Goal: Transaction & Acquisition: Book appointment/travel/reservation

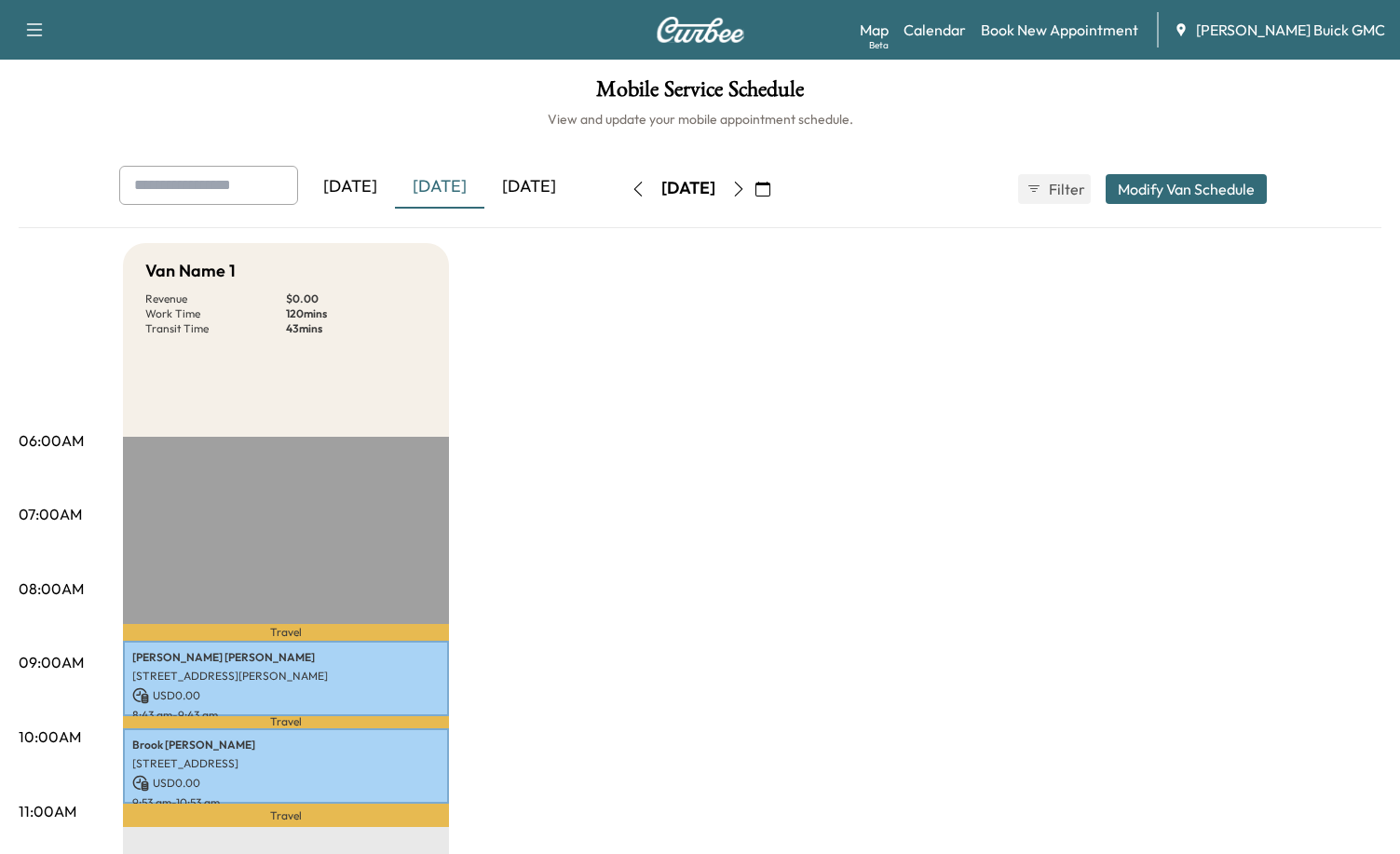
scroll to position [93, 0]
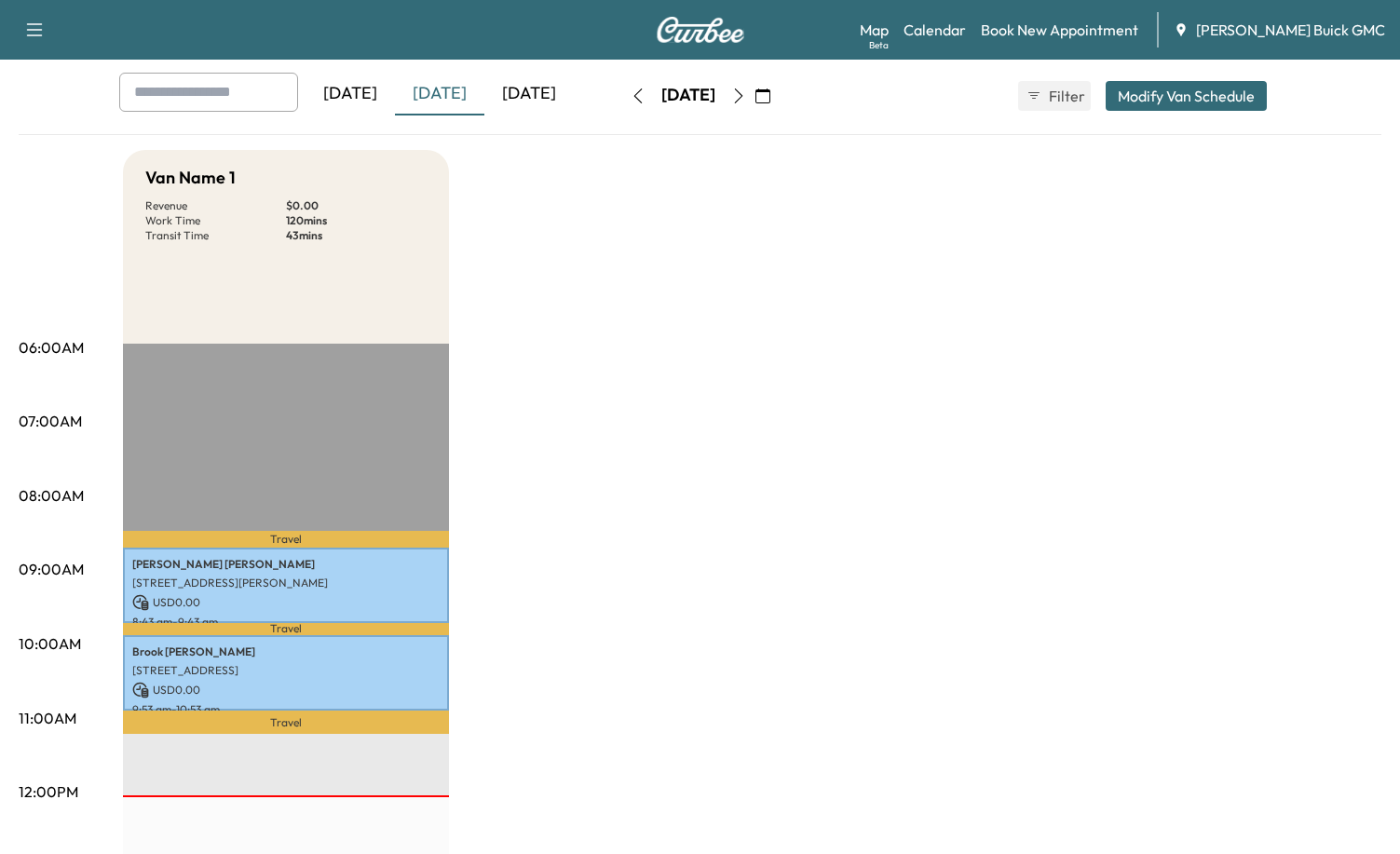
click at [539, 99] on div "[DATE]" at bounding box center [529, 94] width 90 height 43
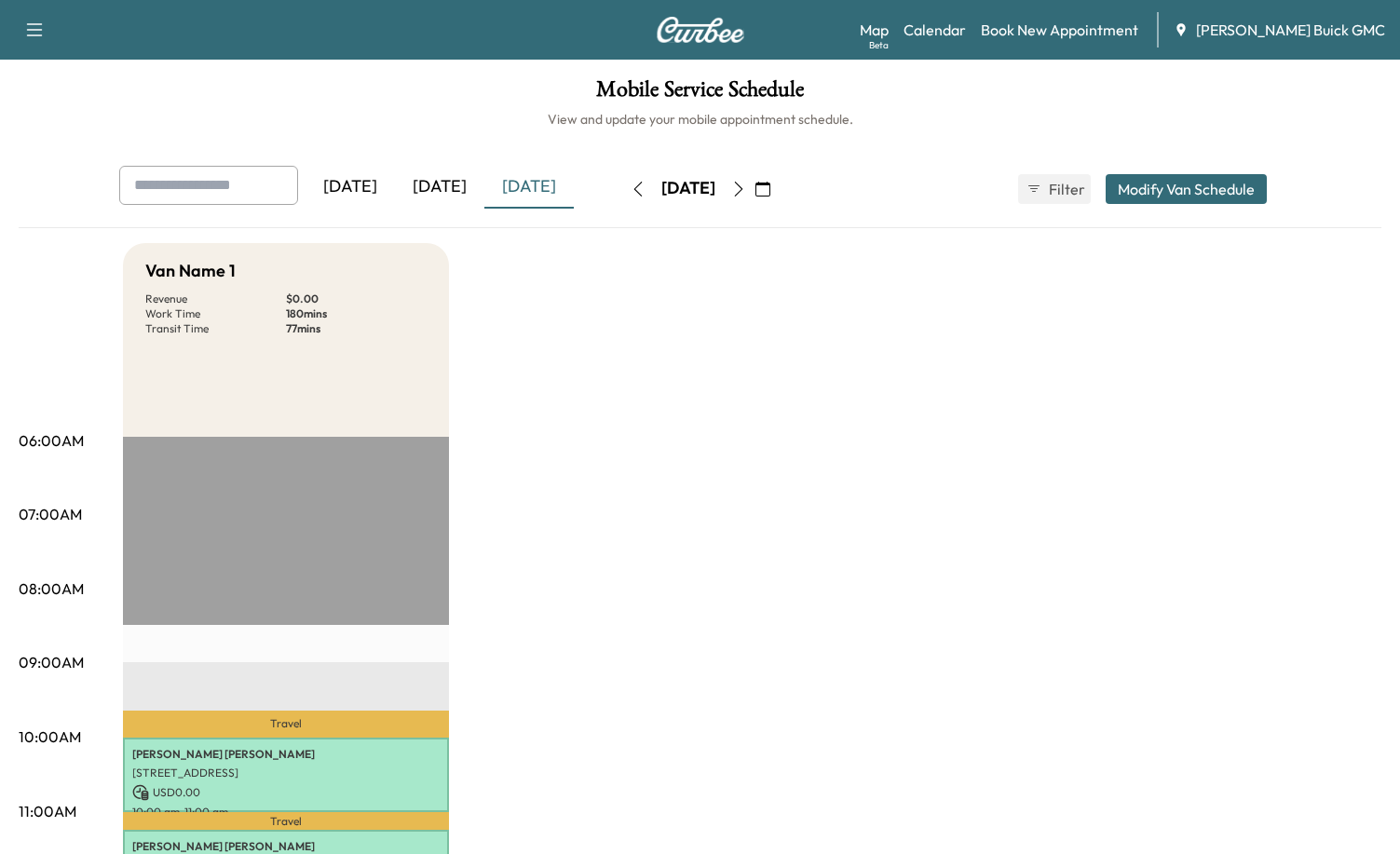
click at [1079, 16] on div "Map Beta Calendar Book New Appointment [PERSON_NAME] GMC" at bounding box center [1122, 29] width 525 height 35
click at [1085, 22] on link "Book New Appointment" at bounding box center [1059, 29] width 157 height 22
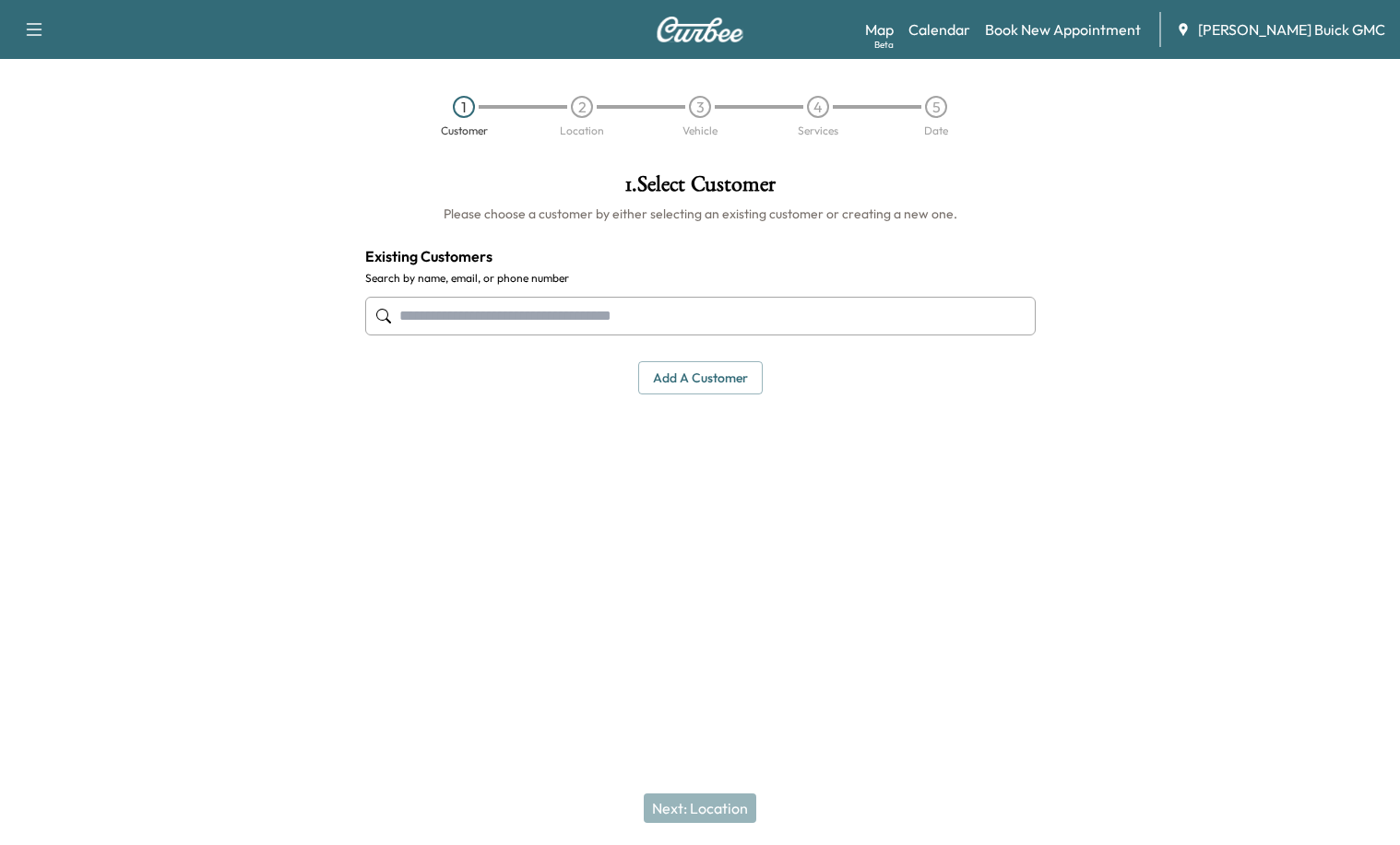
click at [670, 317] on input "text" at bounding box center [700, 316] width 671 height 39
click at [699, 382] on button "Add a customer" at bounding box center [700, 378] width 125 height 34
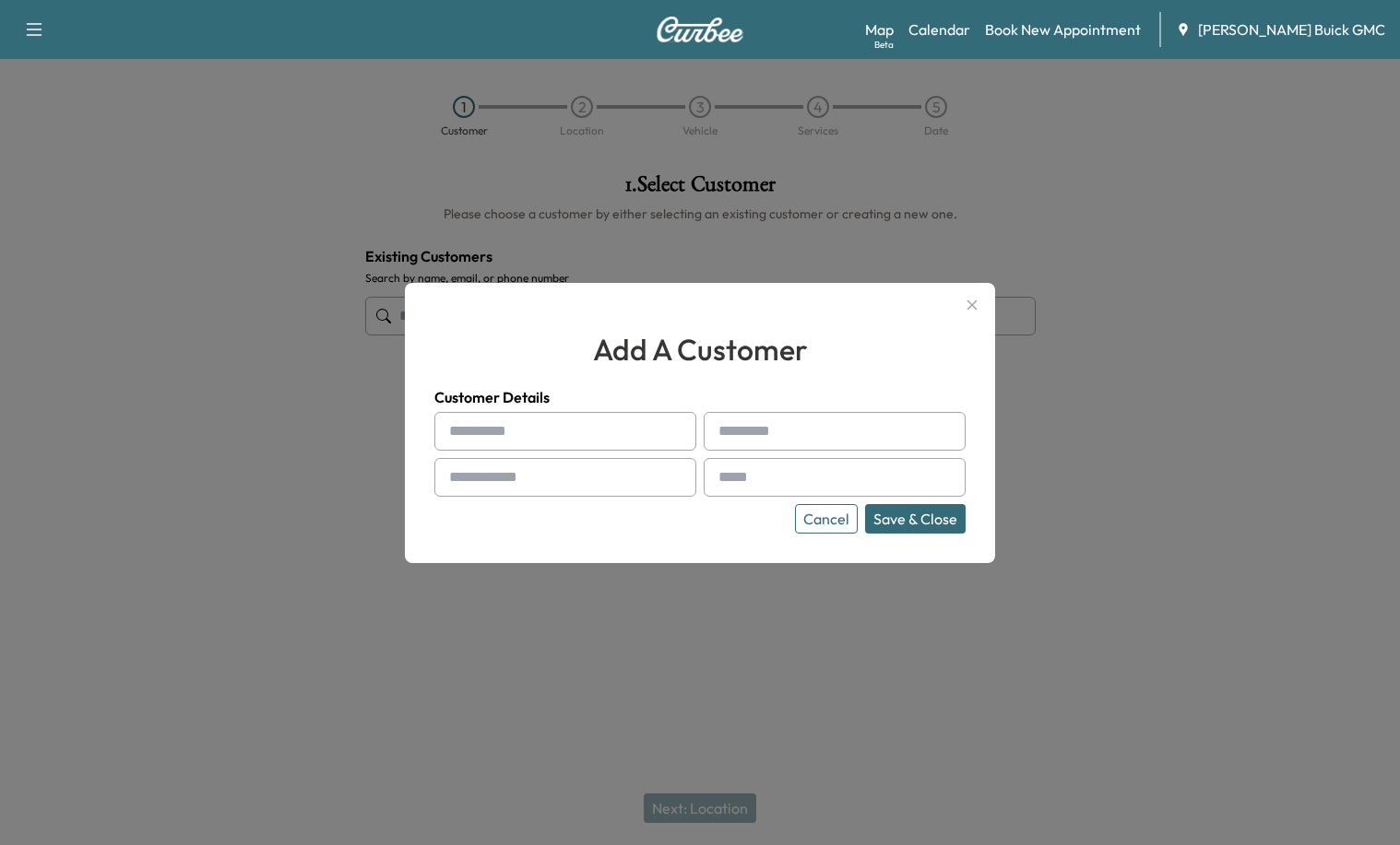
click at [498, 426] on input "text" at bounding box center [565, 432] width 262 height 39
click at [499, 426] on input "text" at bounding box center [565, 432] width 262 height 39
click at [499, 425] on input "text" at bounding box center [565, 432] width 262 height 39
type input "*"
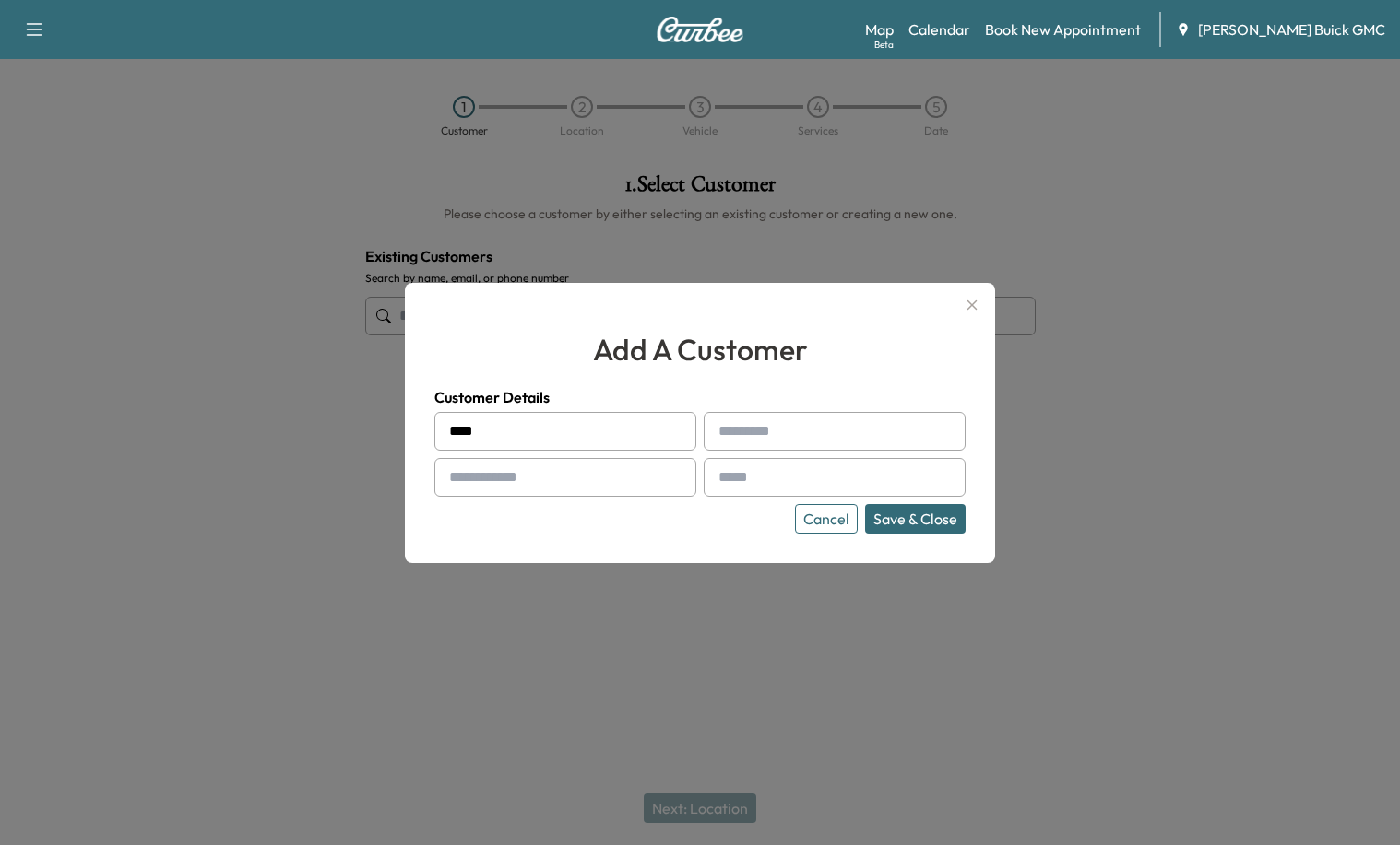
type input "****"
type input "**********"
click at [494, 477] on input "text" at bounding box center [565, 477] width 262 height 39
type input "**********"
click at [773, 478] on input "text" at bounding box center [834, 477] width 262 height 39
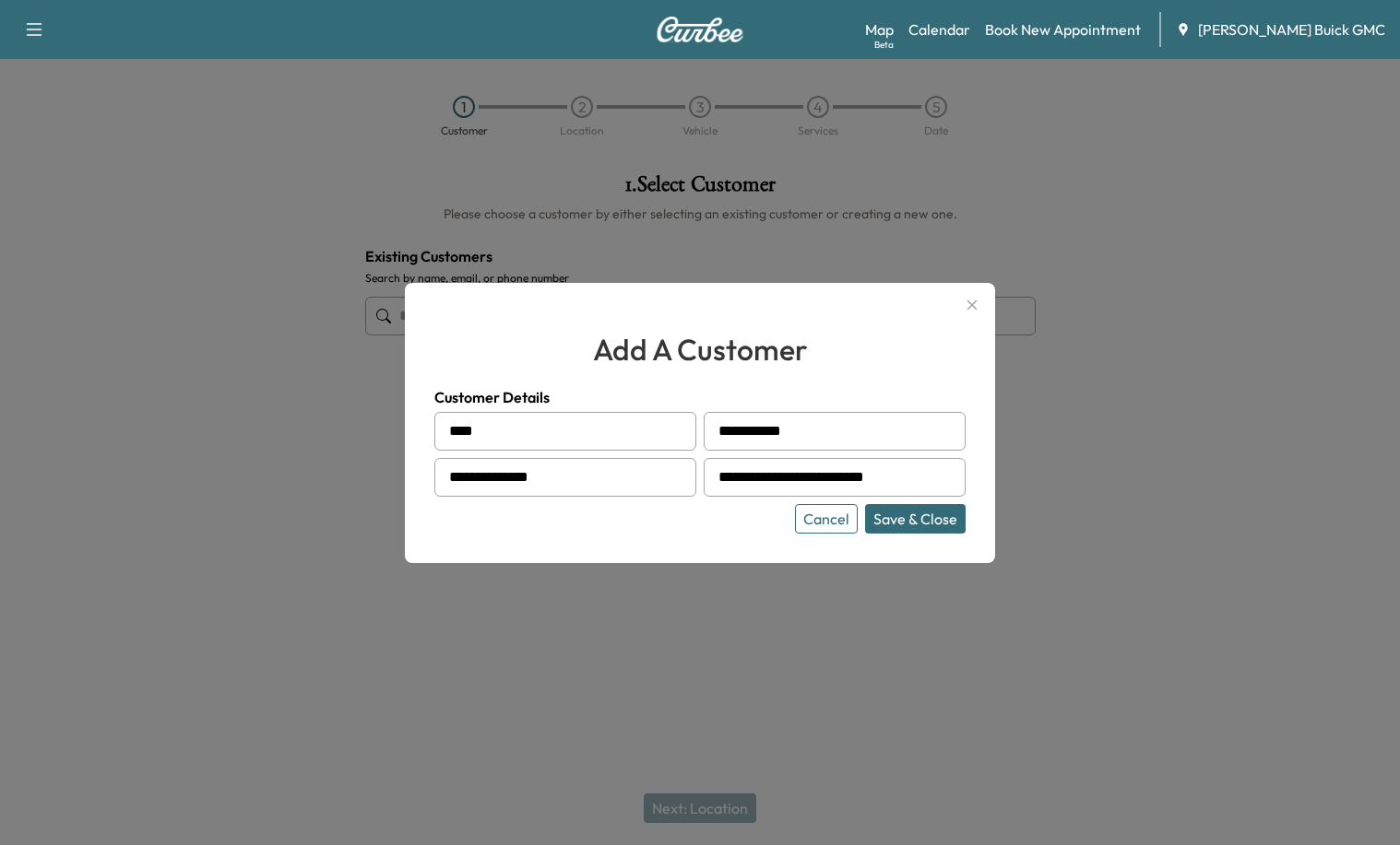
scroll to position [0, 7]
type input "**********"
click at [915, 521] on button "Save & Close" at bounding box center [915, 519] width 100 height 30
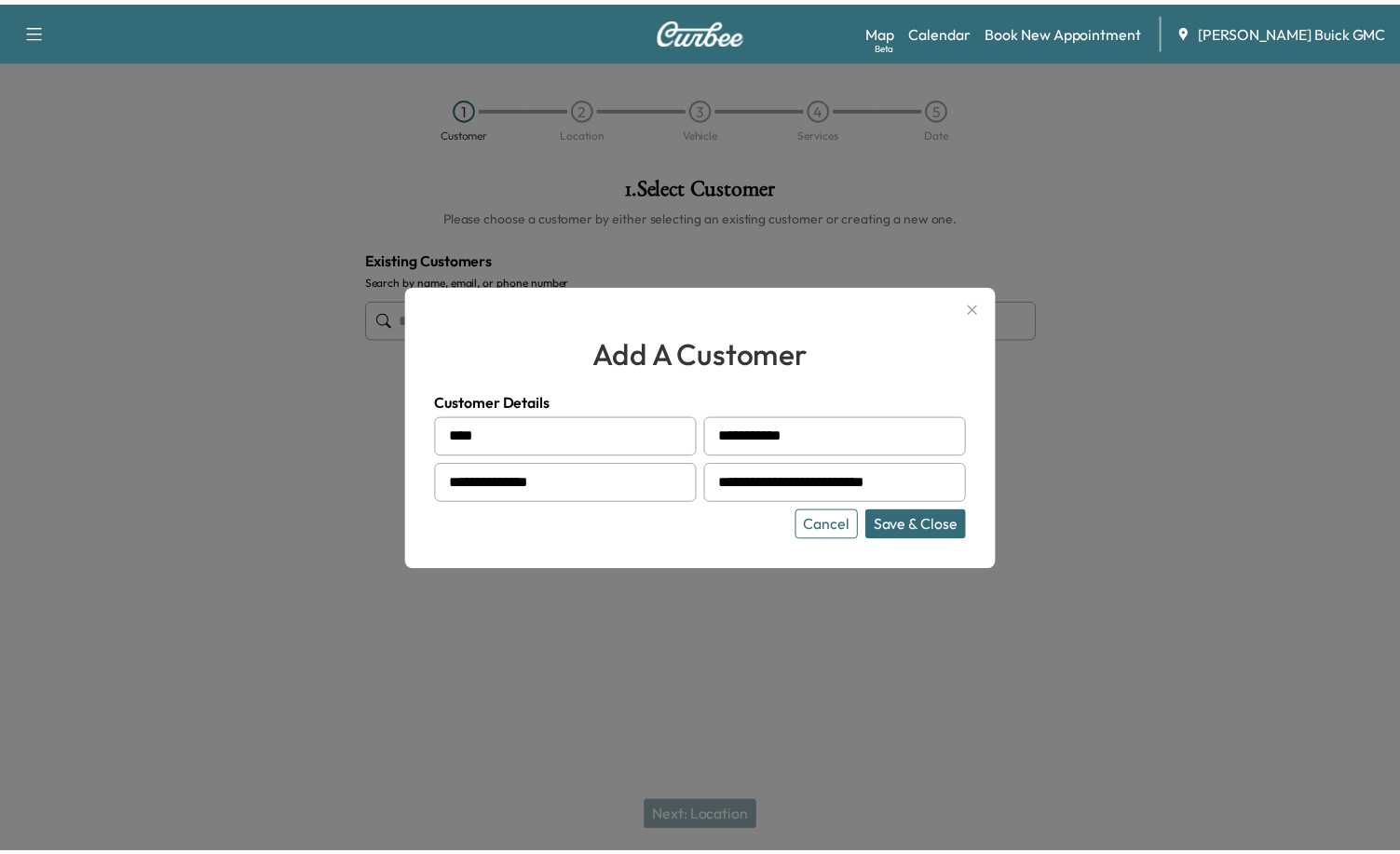
scroll to position [0, 0]
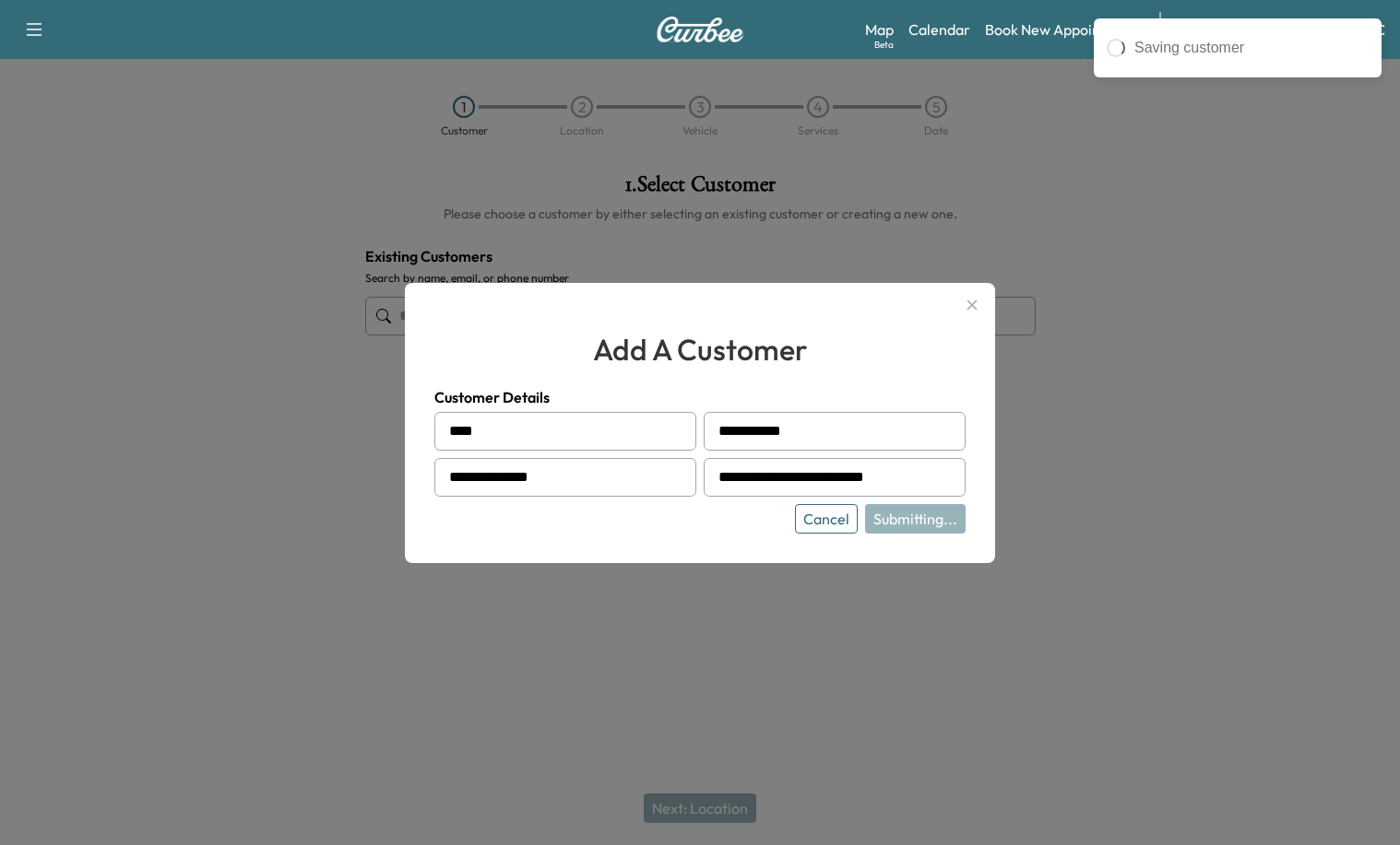
type input "**********"
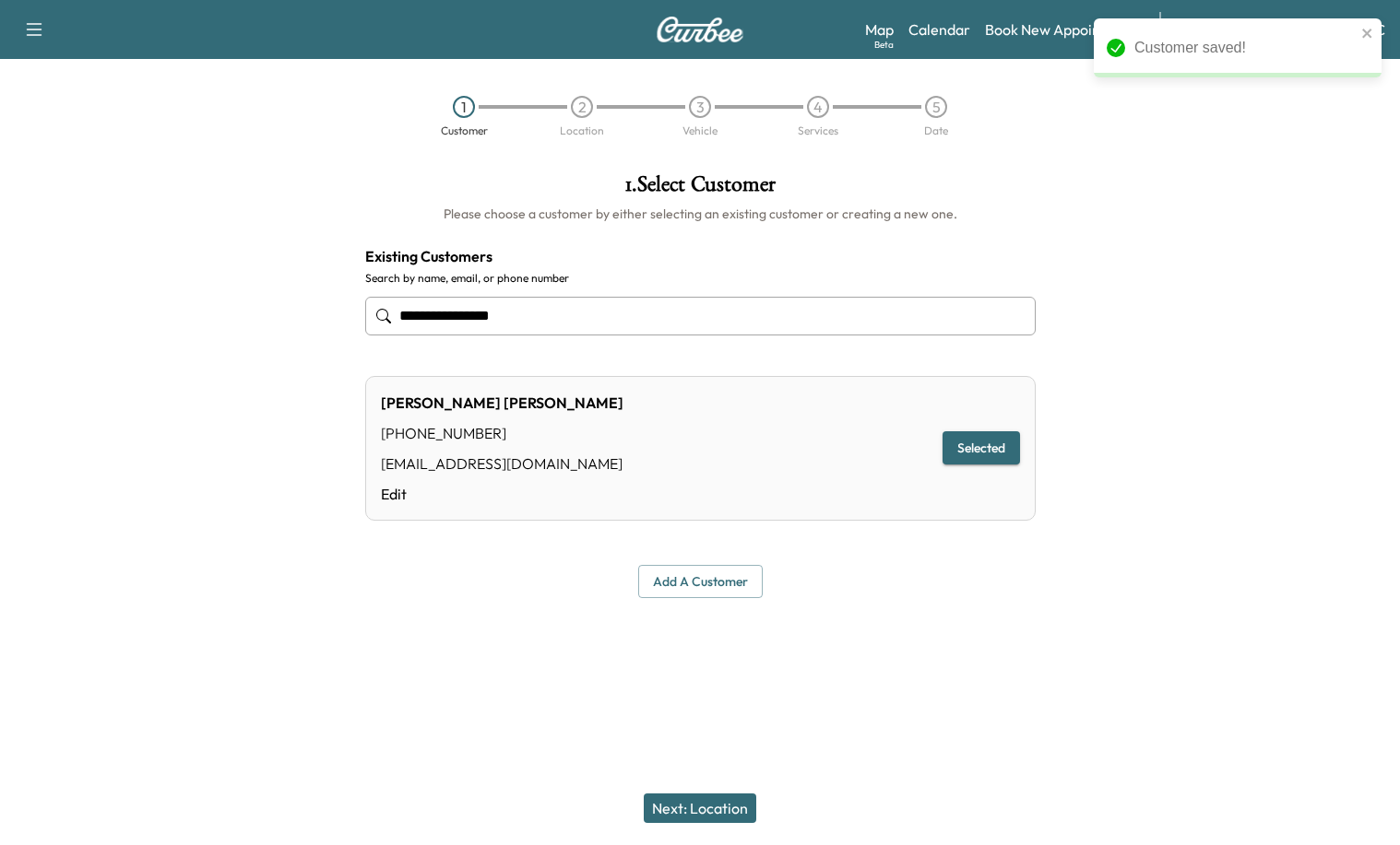
click at [733, 816] on button "Next: Location" at bounding box center [700, 808] width 112 height 30
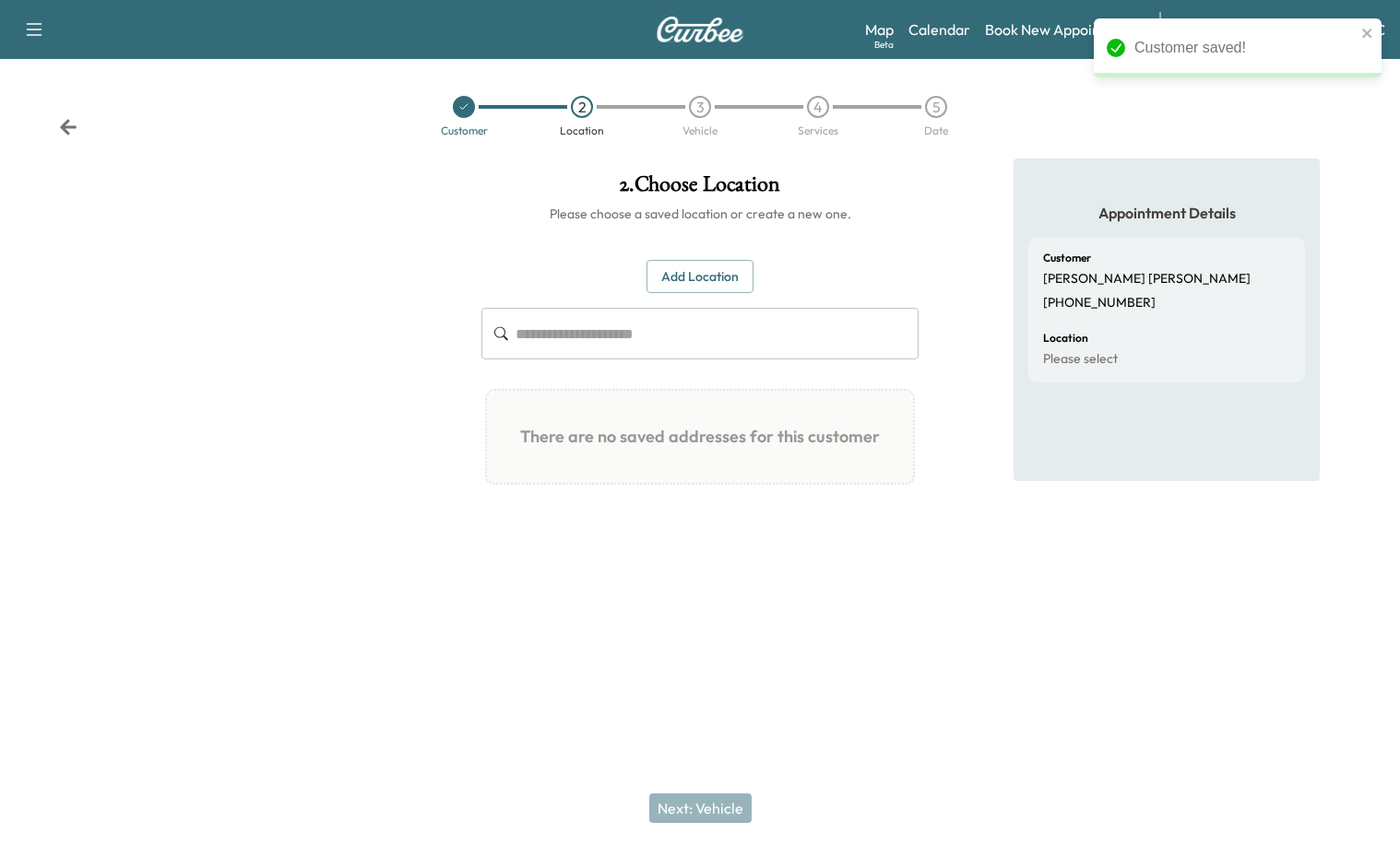
click at [679, 265] on button "Add Location" at bounding box center [700, 276] width 107 height 34
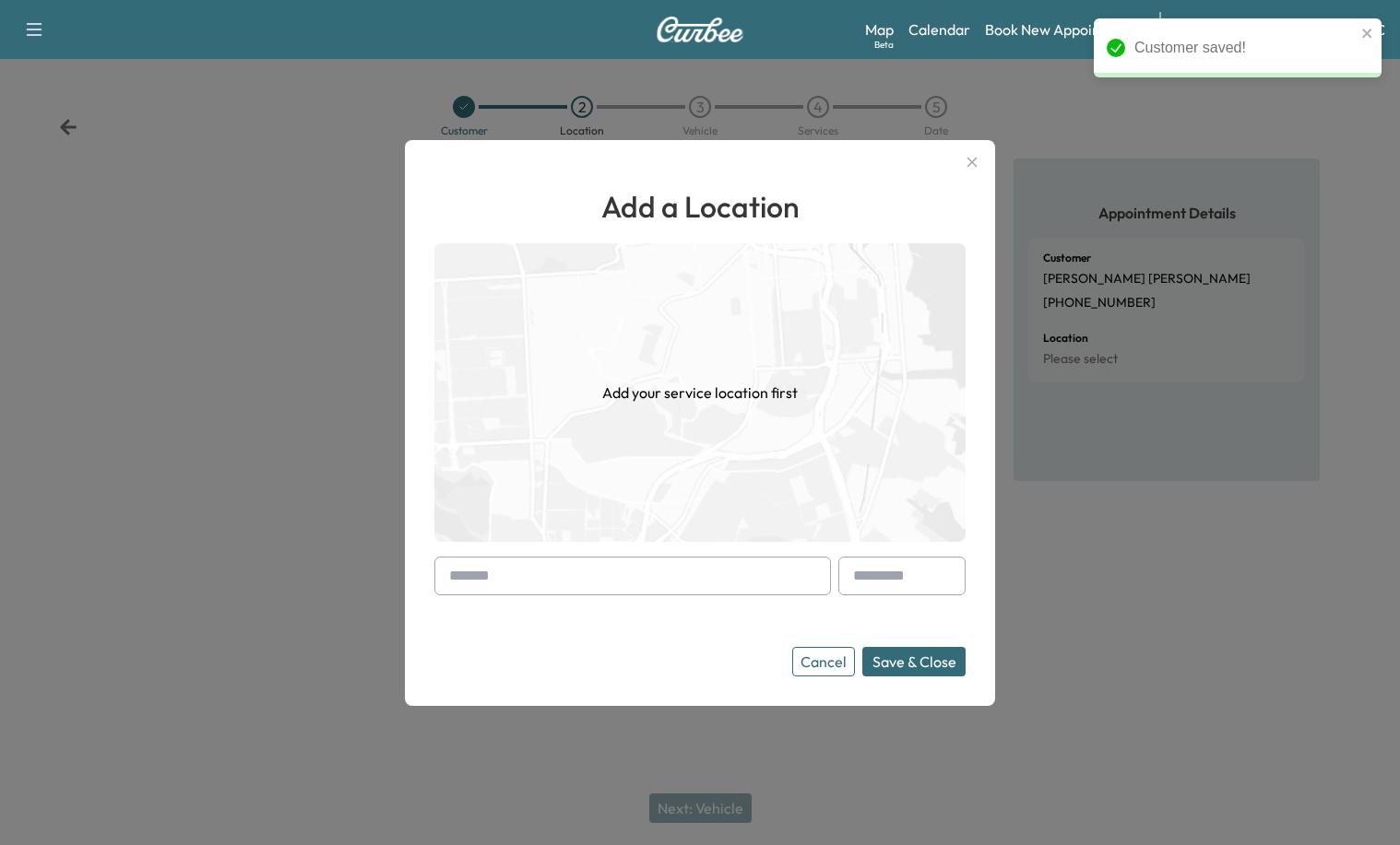
click at [612, 577] on input "text" at bounding box center [633, 577] width 397 height 39
click at [545, 576] on input "text" at bounding box center [633, 577] width 397 height 39
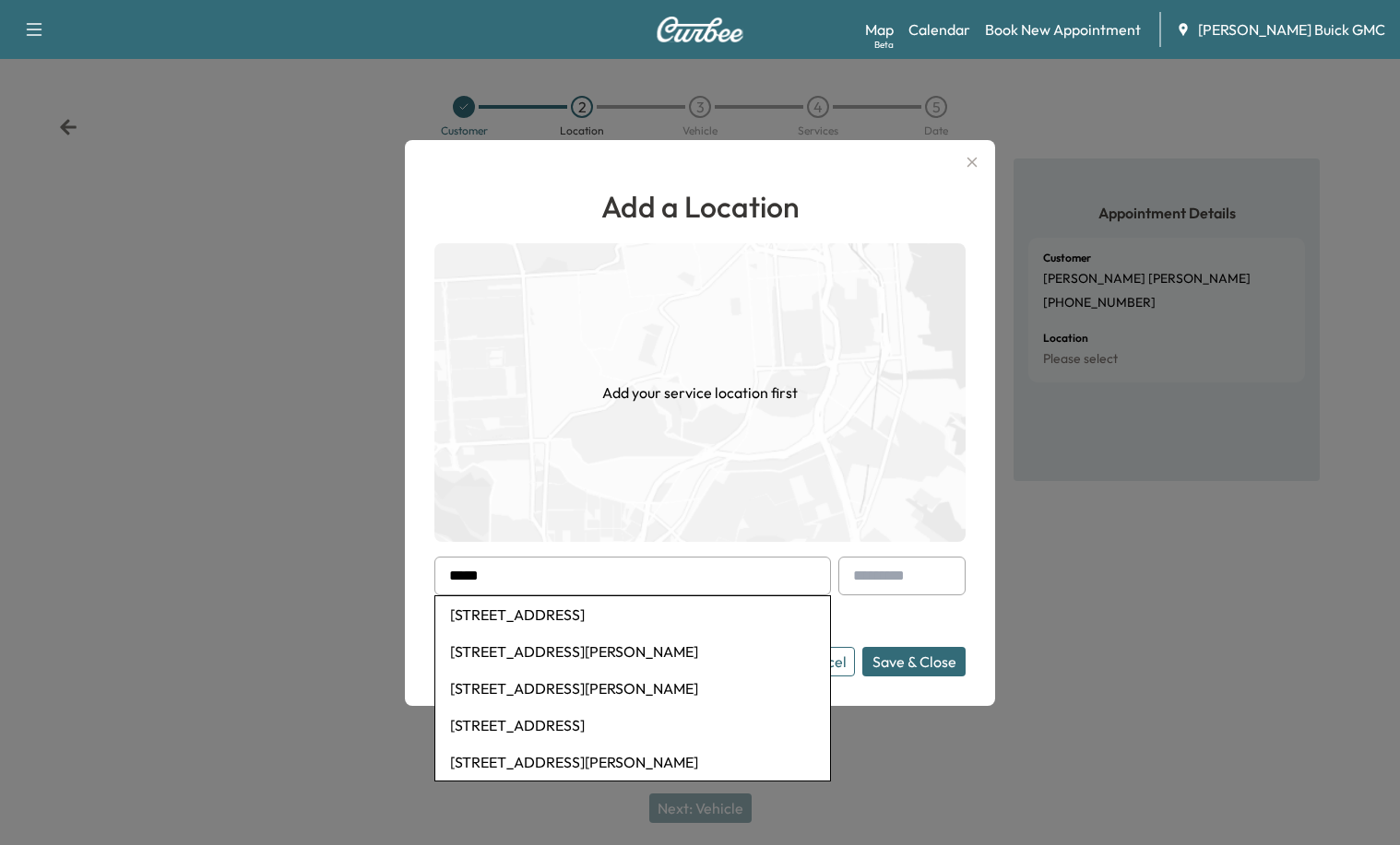
click at [587, 650] on li "[STREET_ADDRESS][PERSON_NAME]" at bounding box center [633, 652] width 395 height 37
type input "**********"
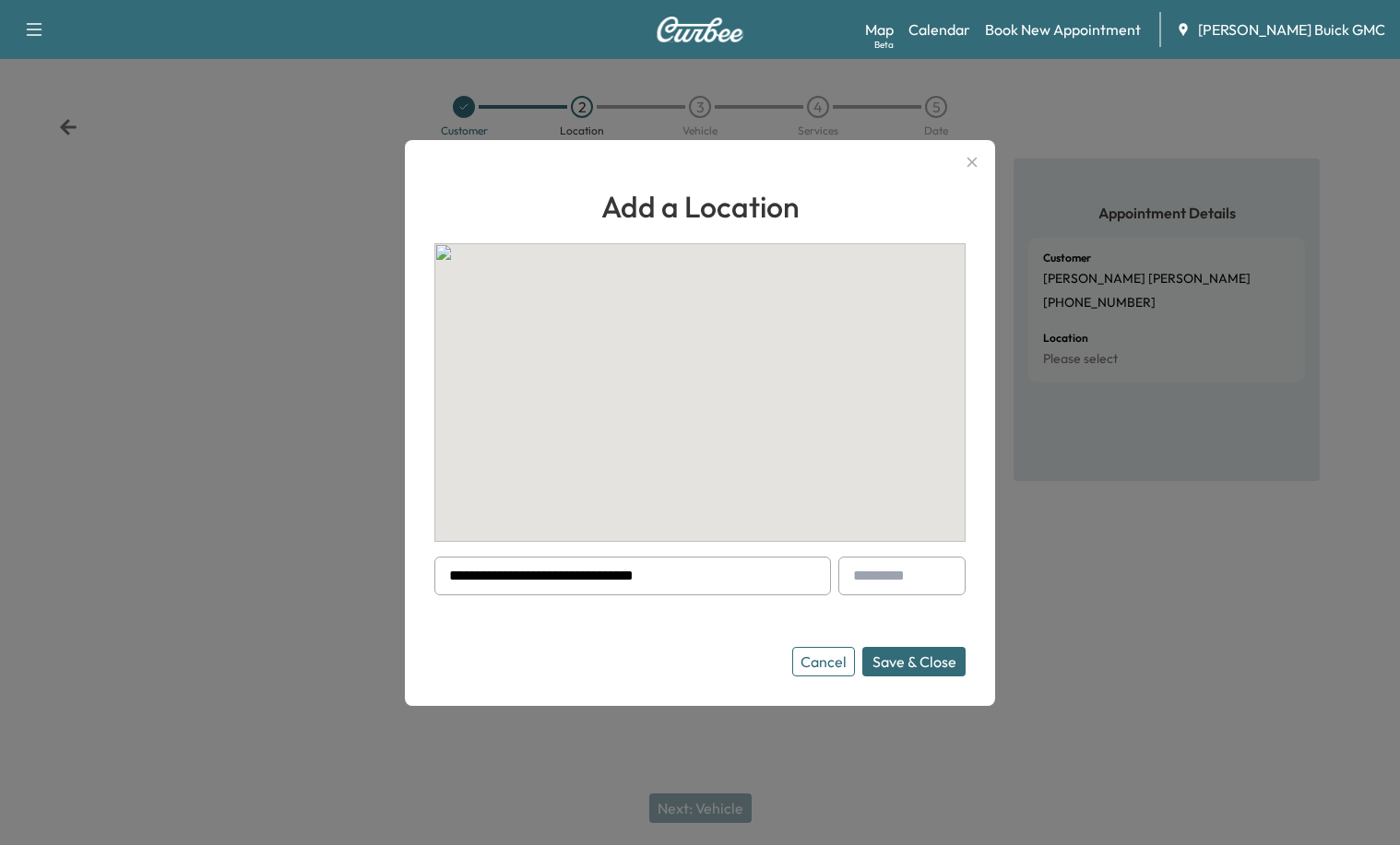
click at [948, 661] on button "Save & Close" at bounding box center [914, 662] width 103 height 30
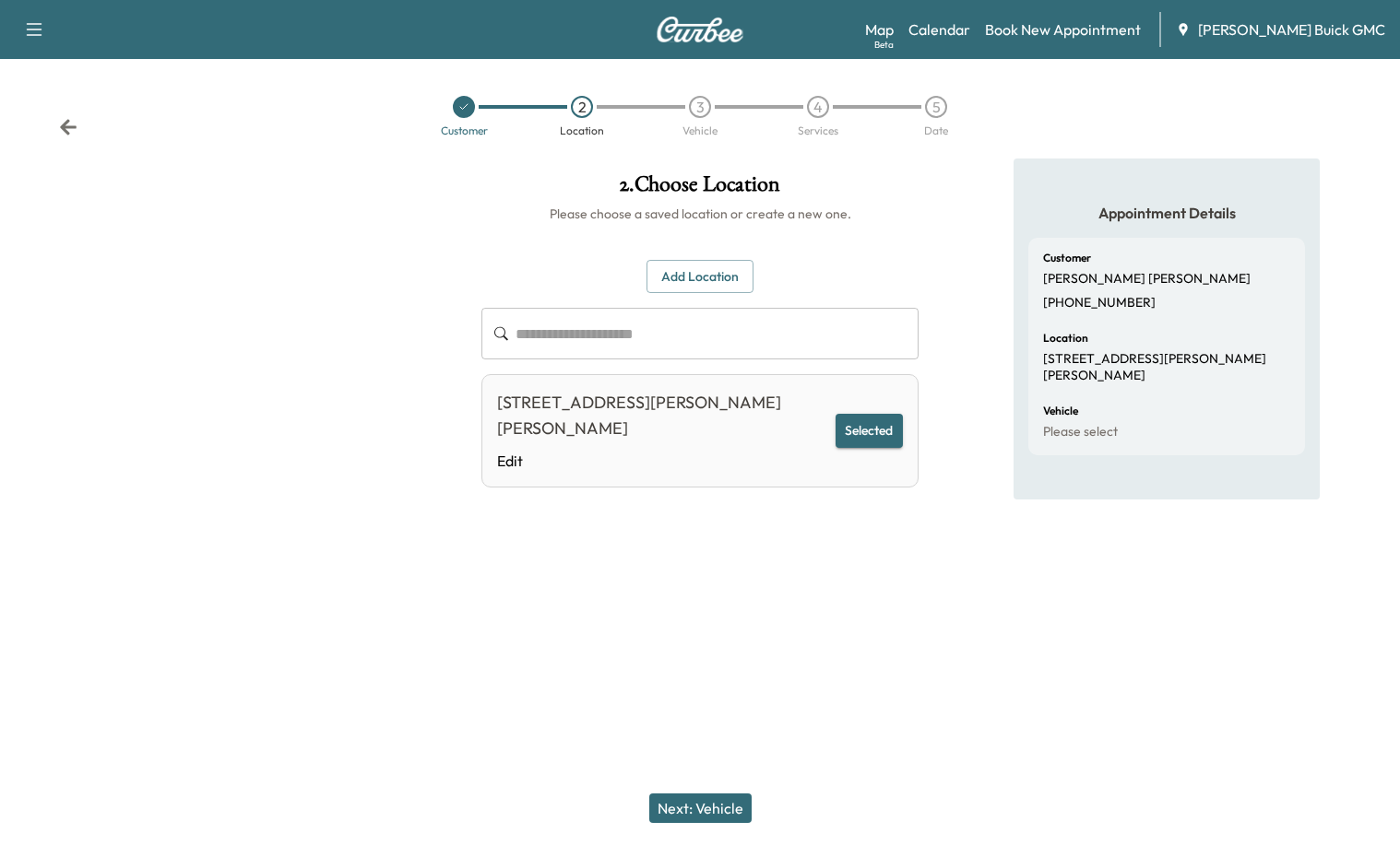
click at [717, 809] on button "Next: Vehicle" at bounding box center [700, 808] width 102 height 30
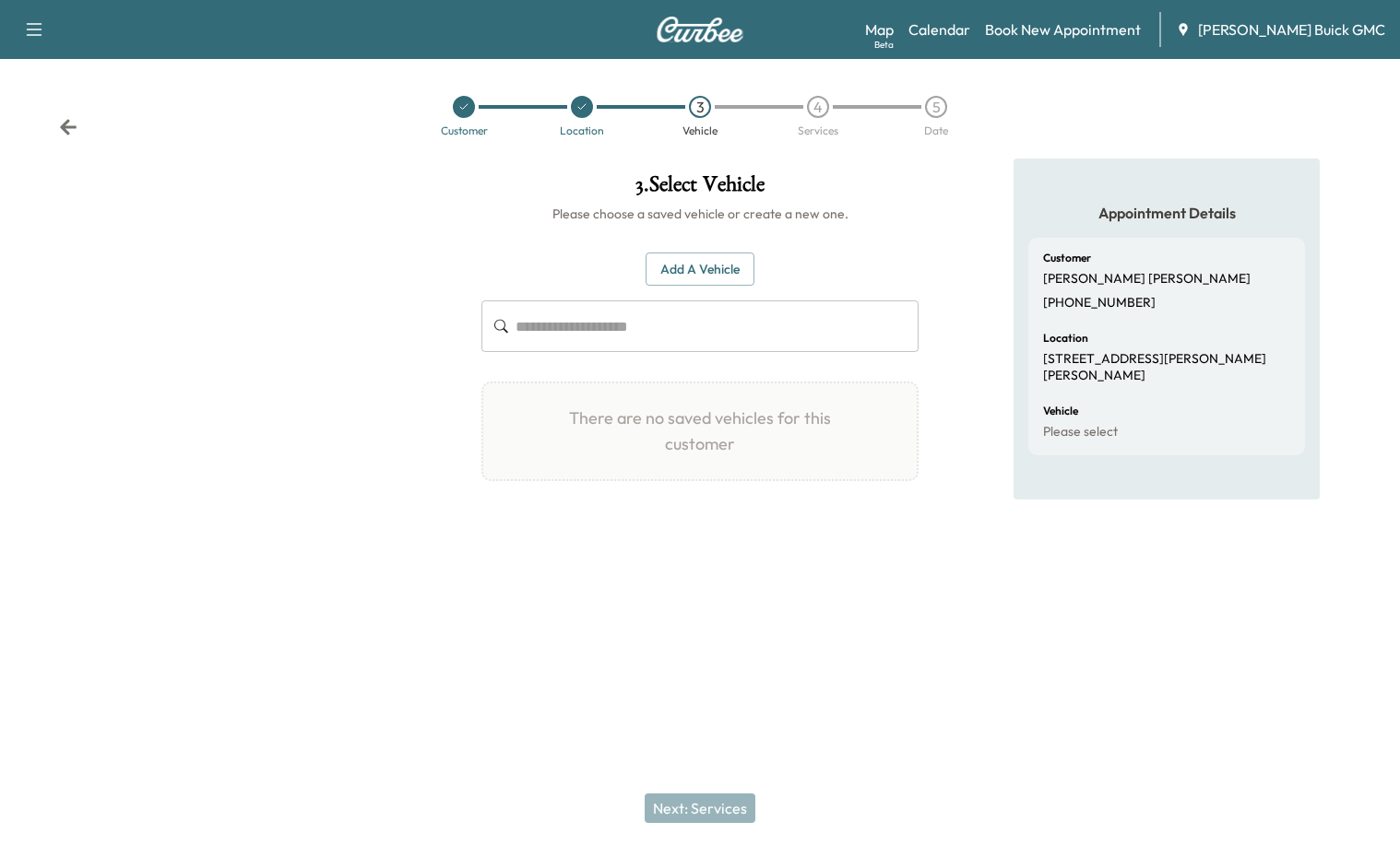
click at [672, 283] on button "Add a Vehicle" at bounding box center [700, 269] width 109 height 34
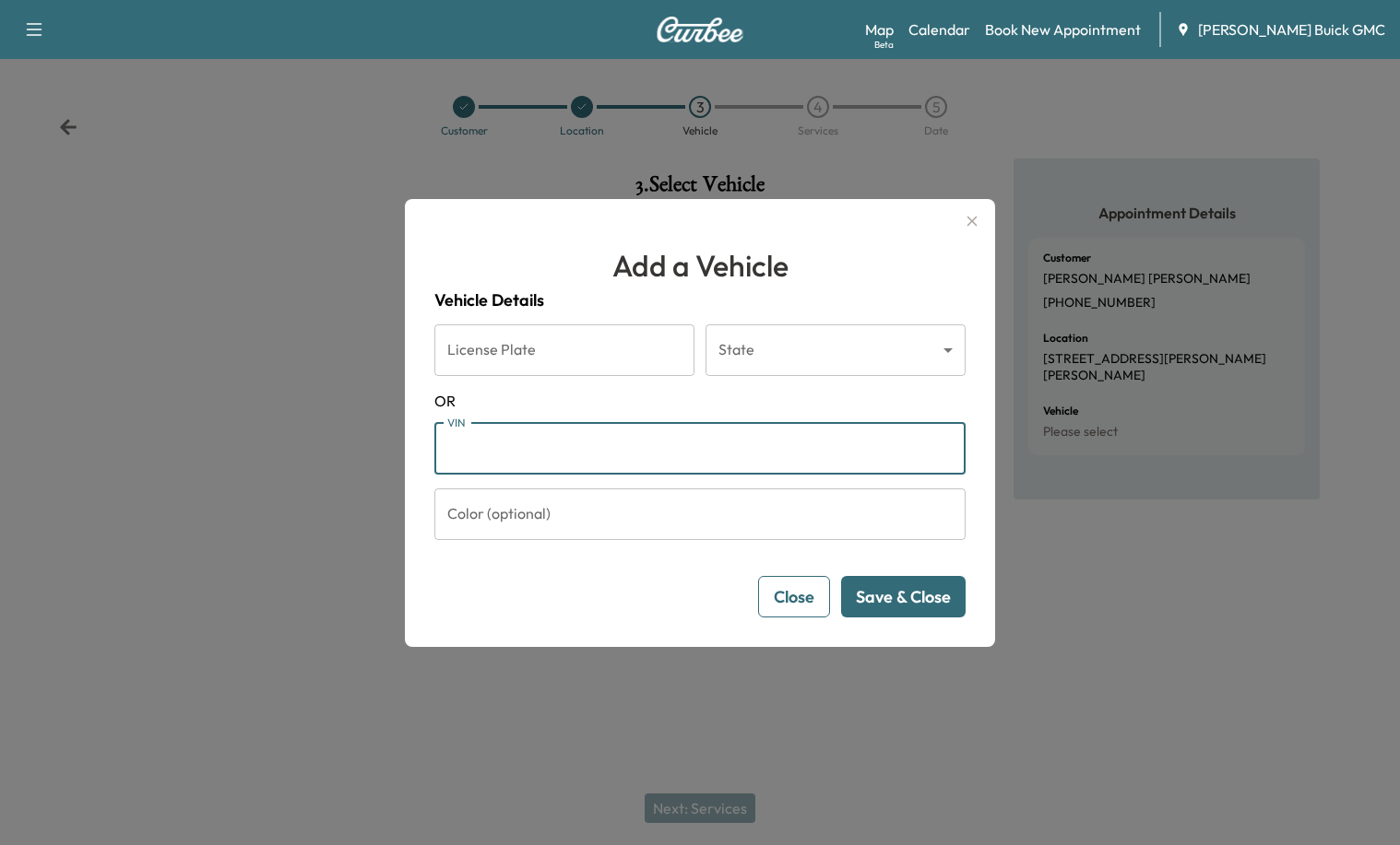
click at [559, 471] on input "VIN" at bounding box center [700, 448] width 531 height 51
paste input "**********"
type input "**********"
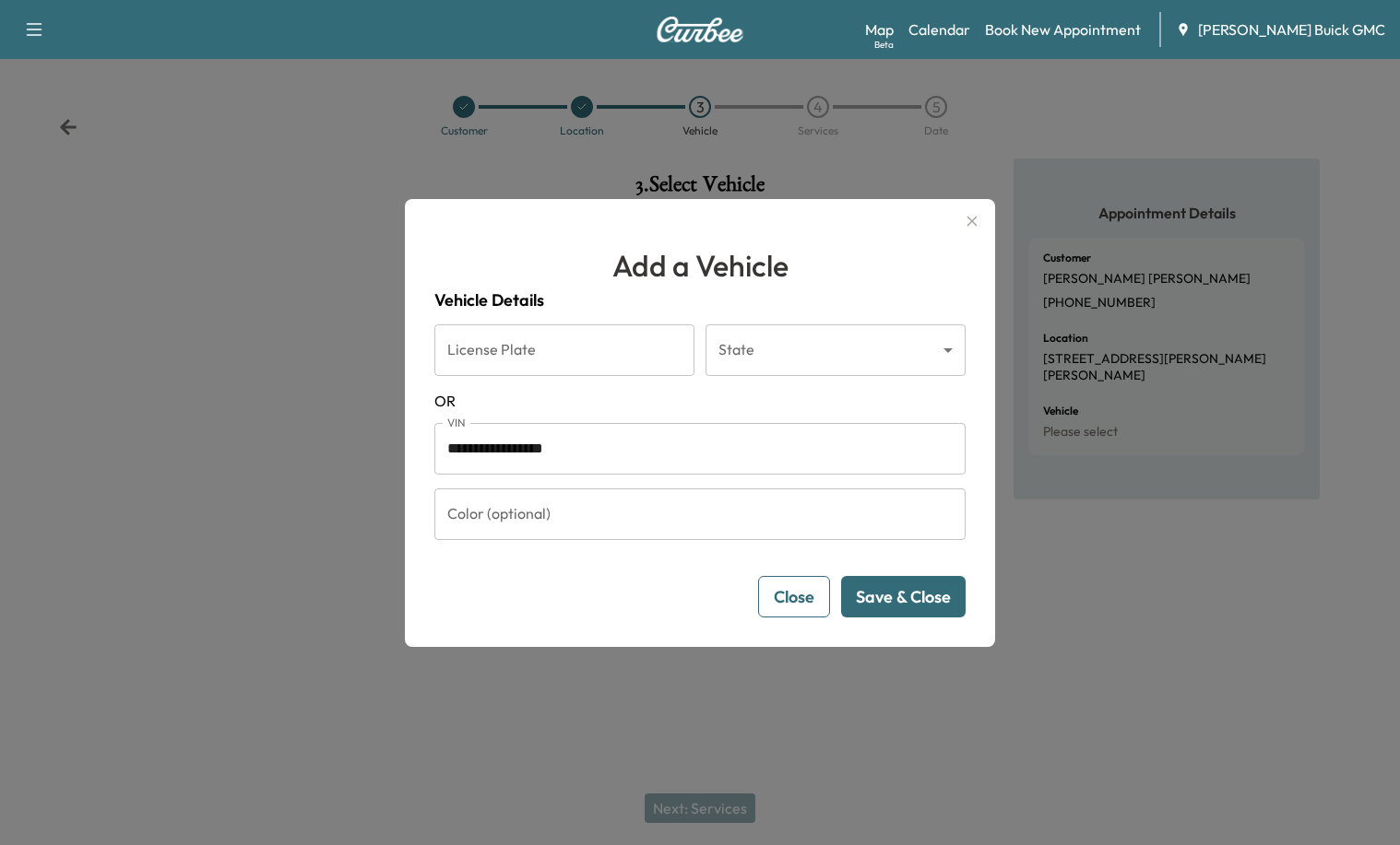
click at [904, 594] on button "Save & Close" at bounding box center [903, 597] width 125 height 42
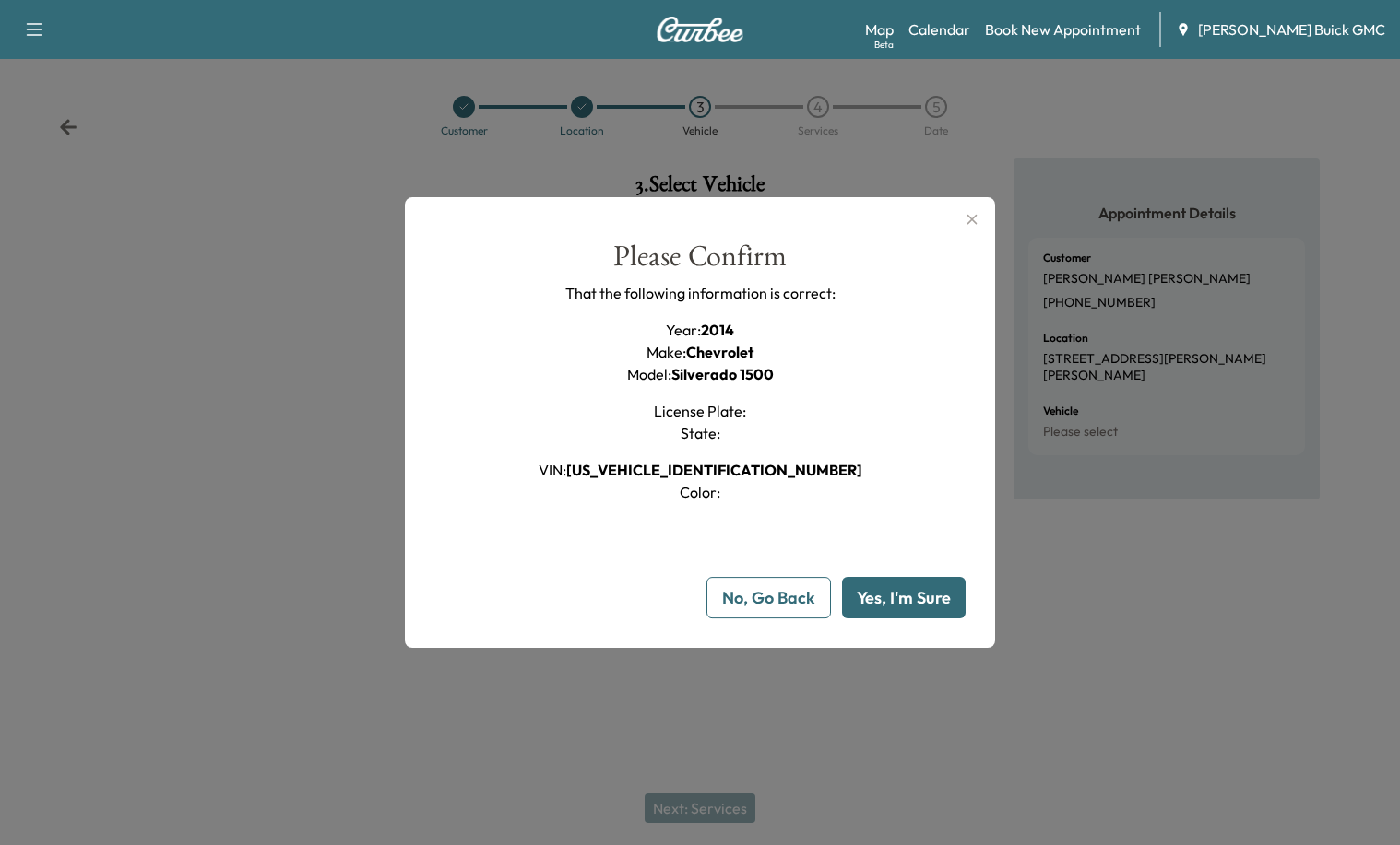
click at [910, 598] on button "Yes, I'm Sure" at bounding box center [904, 598] width 124 height 42
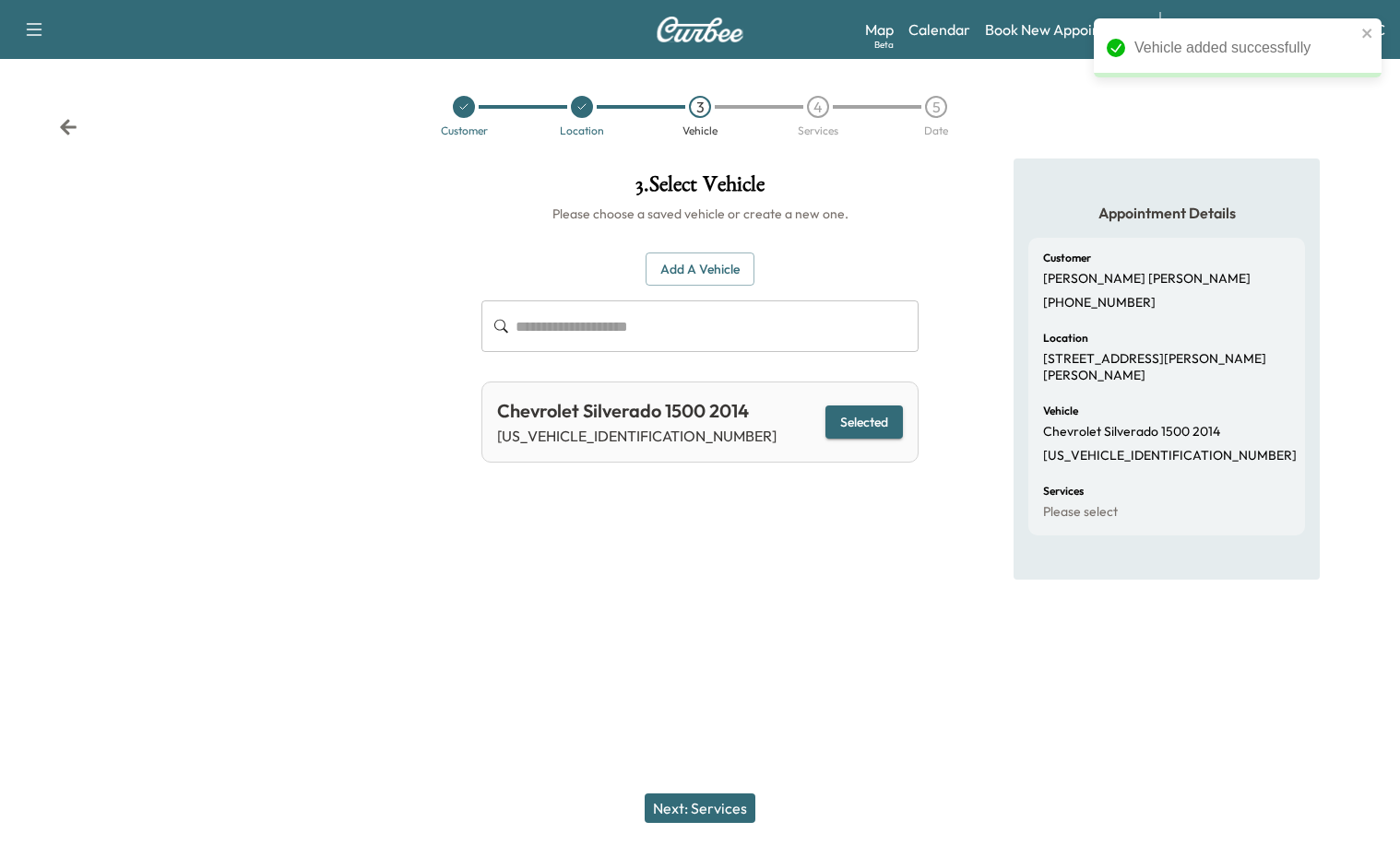
click at [719, 812] on button "Next: Services" at bounding box center [700, 808] width 111 height 30
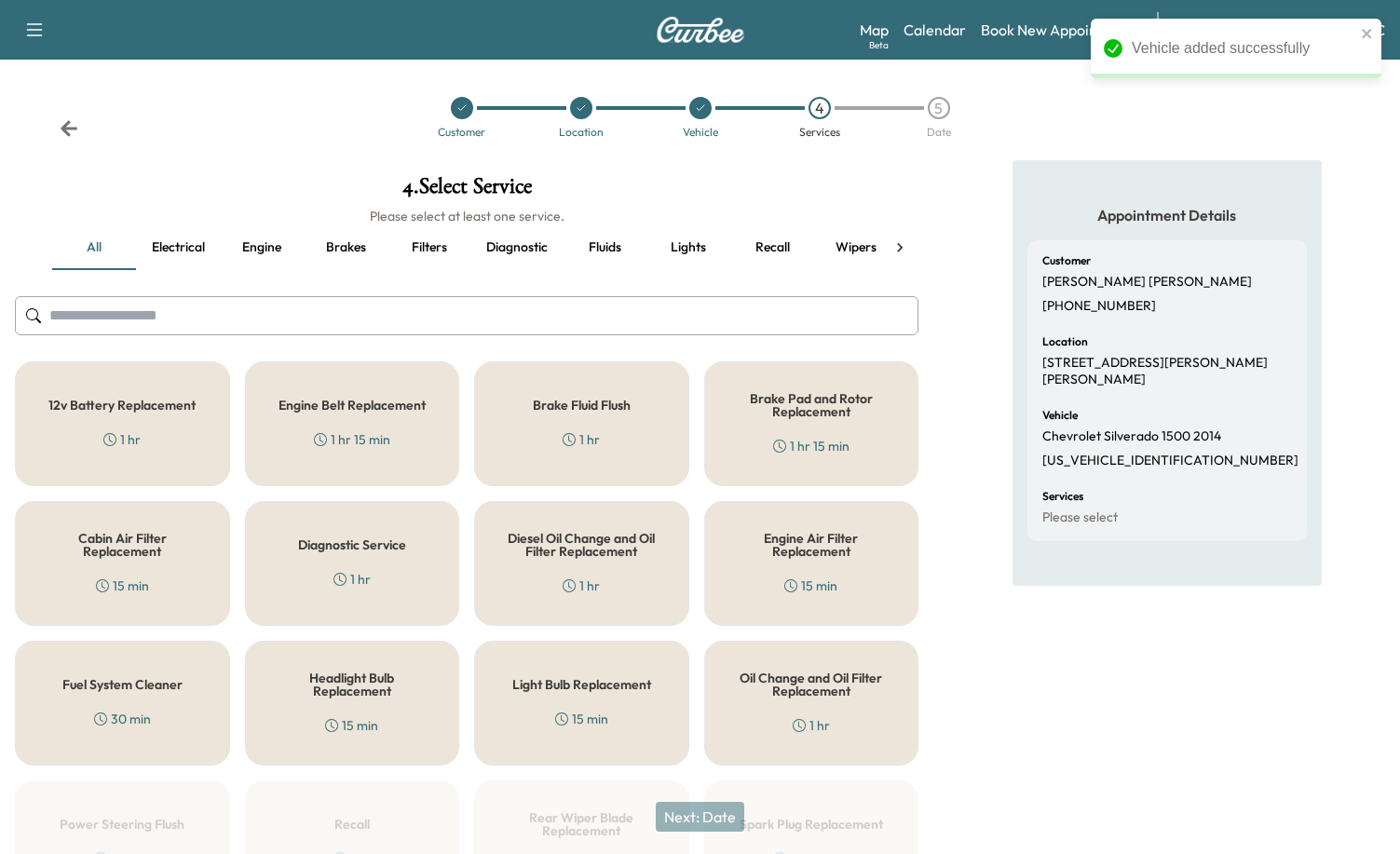
click at [499, 239] on button "Diagnostic" at bounding box center [517, 248] width 92 height 45
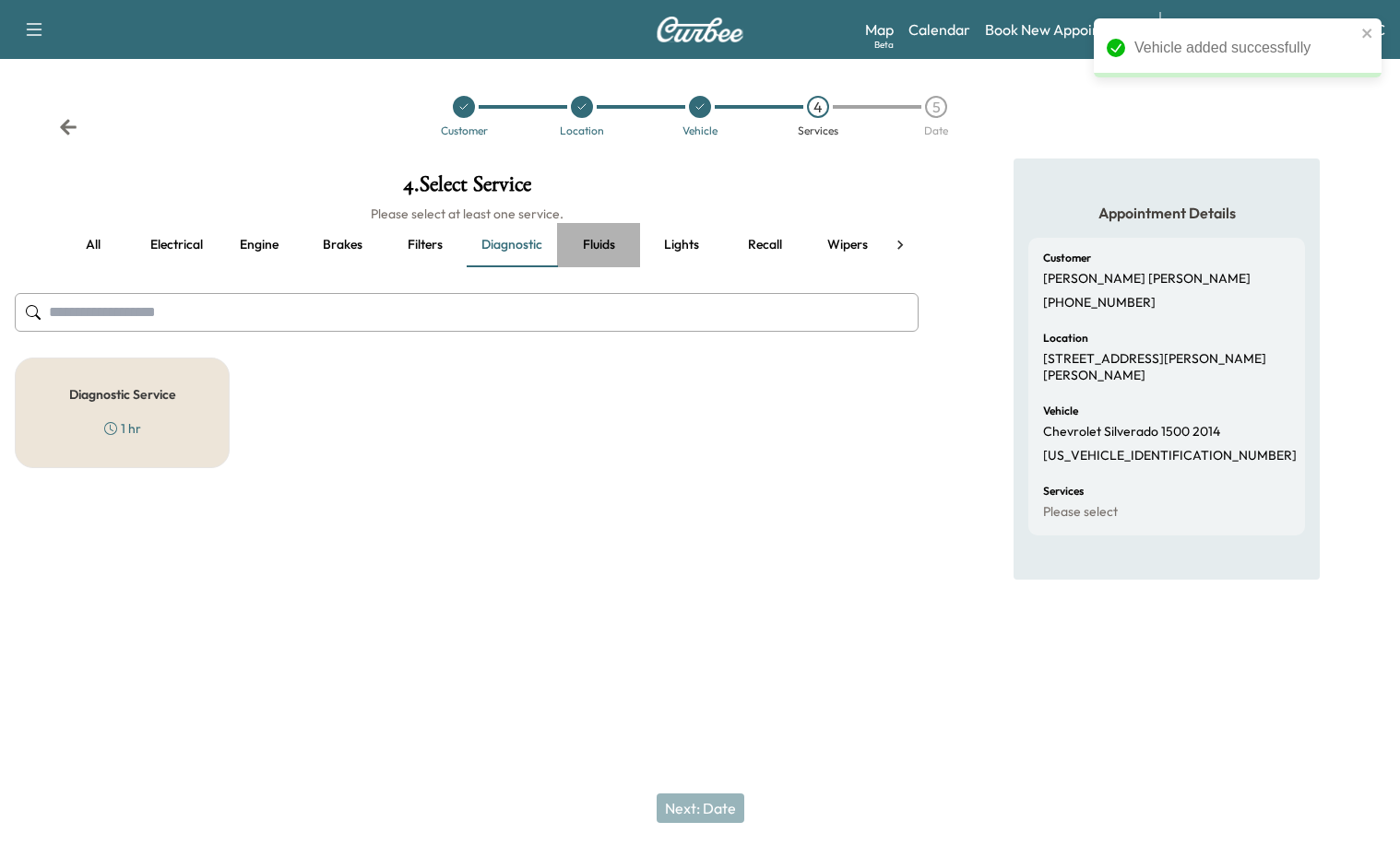
click at [632, 245] on button "Fluids" at bounding box center [599, 245] width 83 height 44
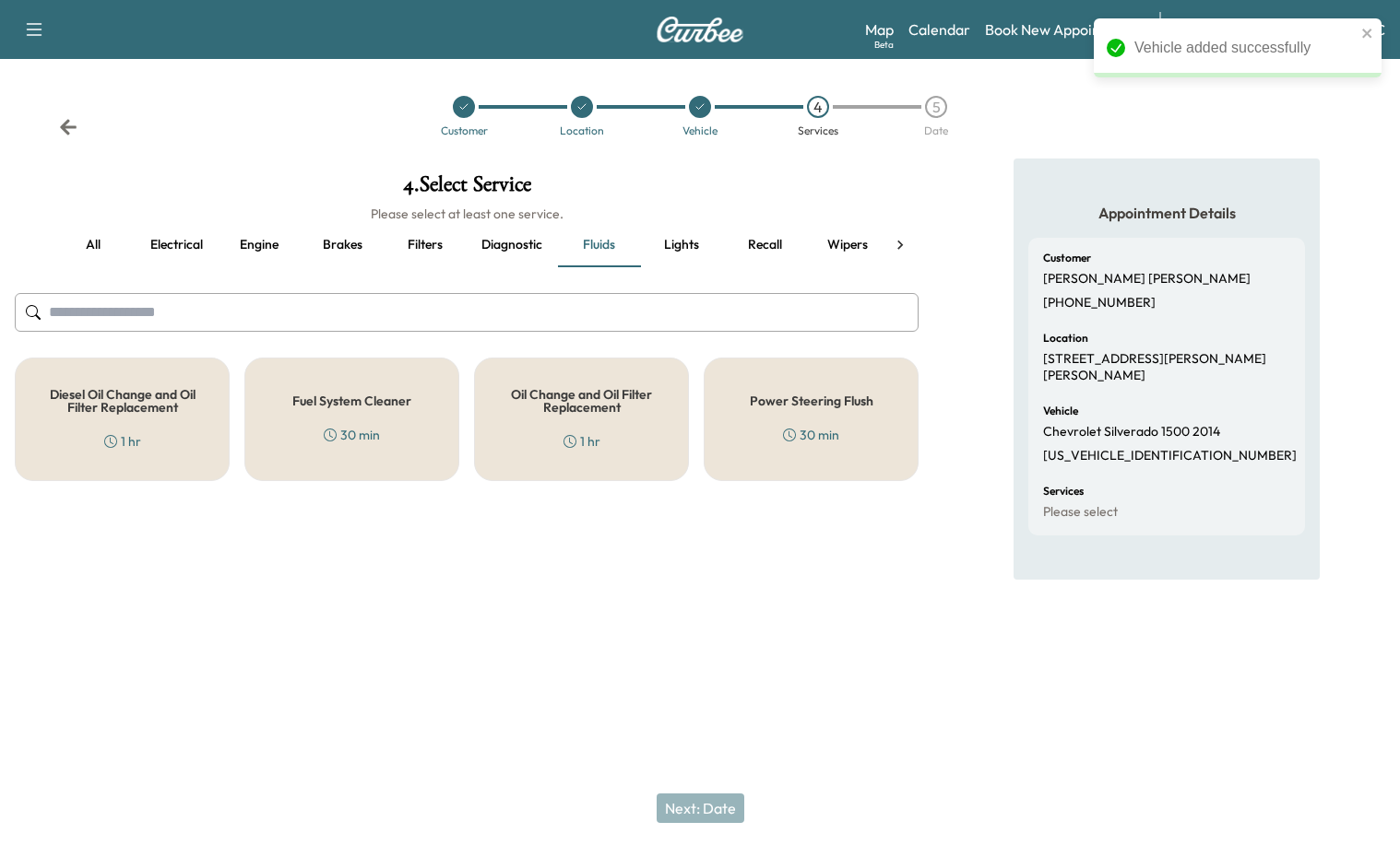
click at [641, 430] on div "Oil Change and Oil Filter Replacement 1 hr" at bounding box center [582, 419] width 214 height 124
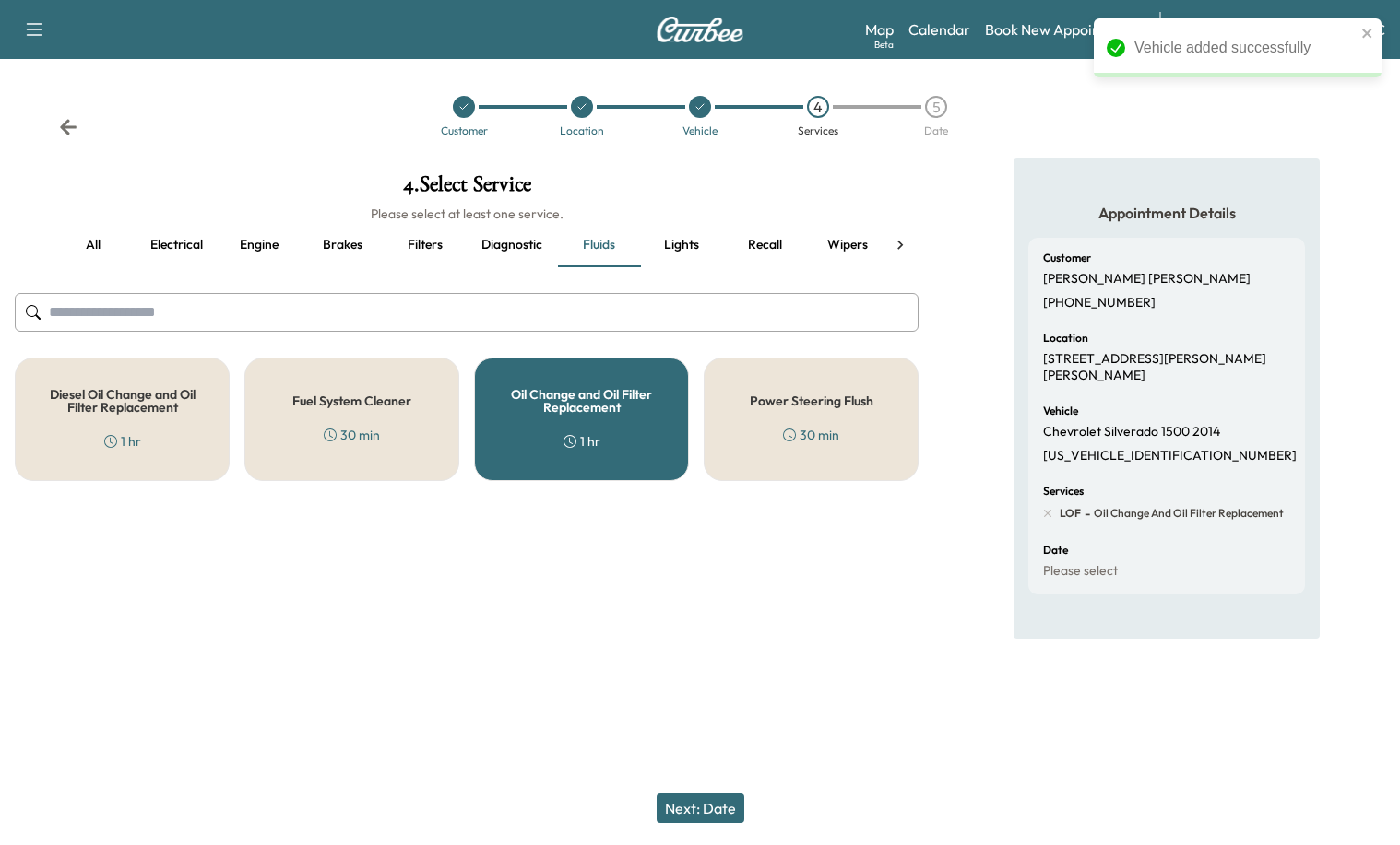
click at [711, 809] on button "Next: Date" at bounding box center [700, 808] width 88 height 30
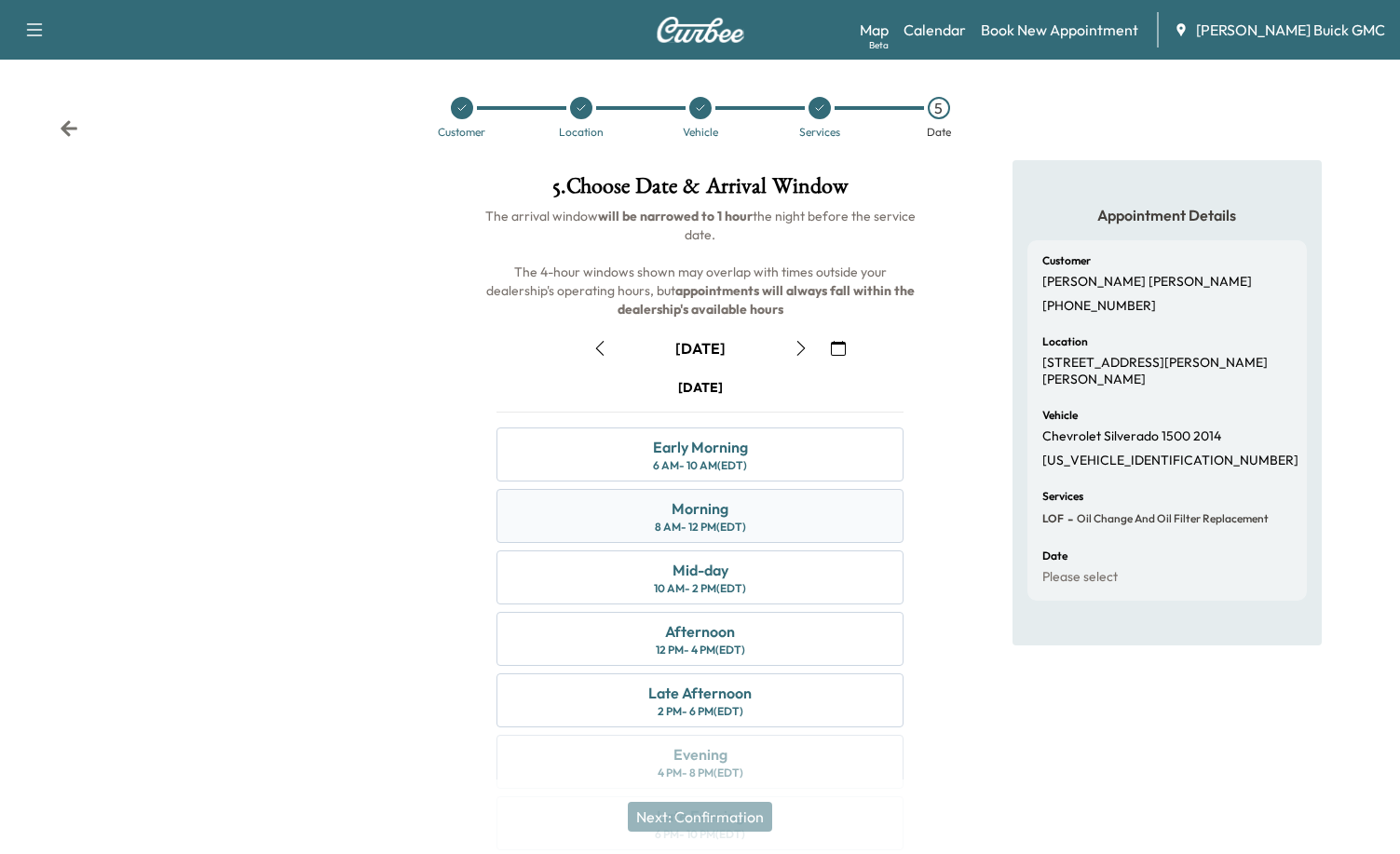
click at [750, 516] on div "Morning 8 AM - 12 PM (EDT)" at bounding box center [700, 515] width 407 height 54
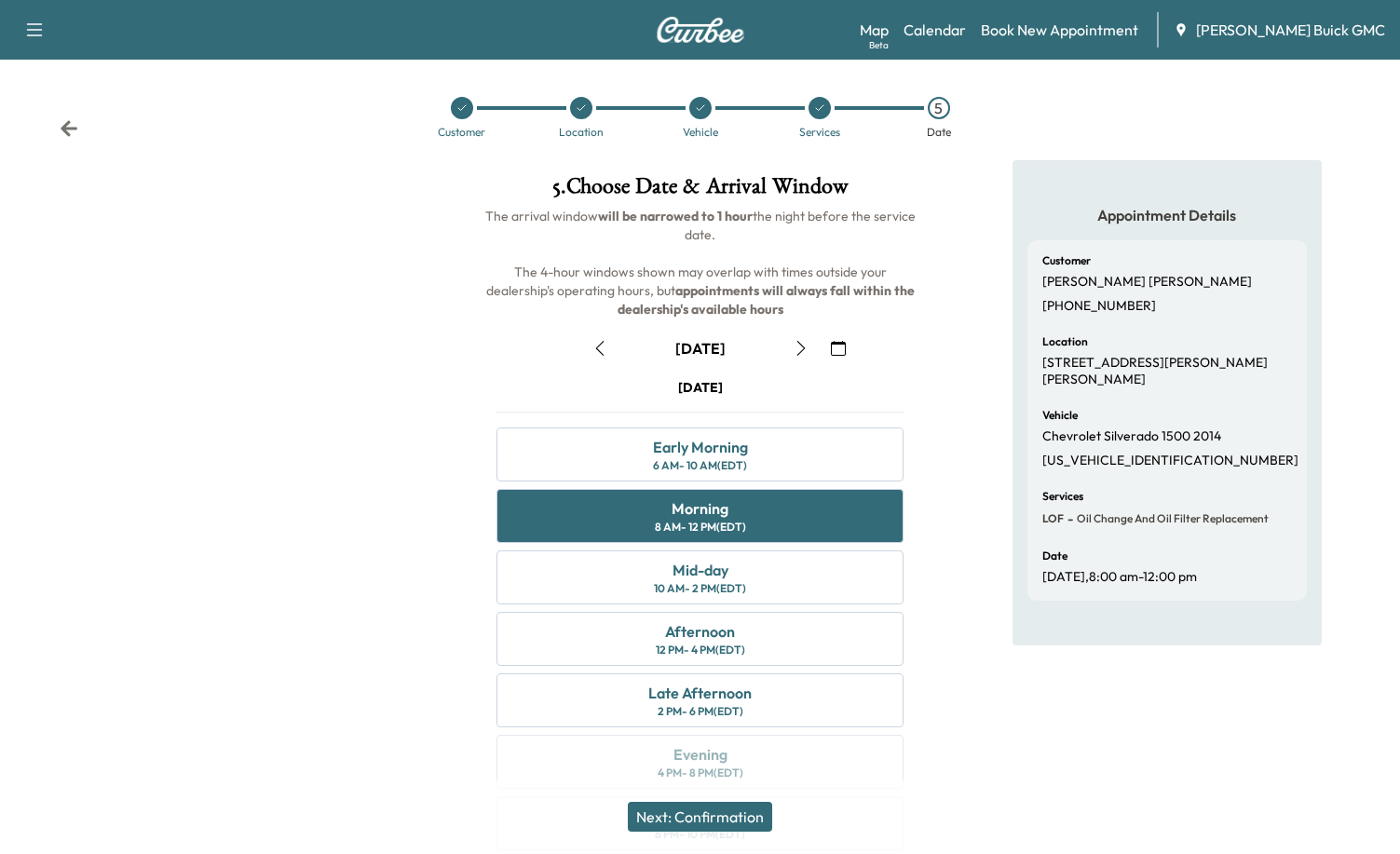
click at [721, 812] on button "Next: Confirmation" at bounding box center [700, 817] width 144 height 30
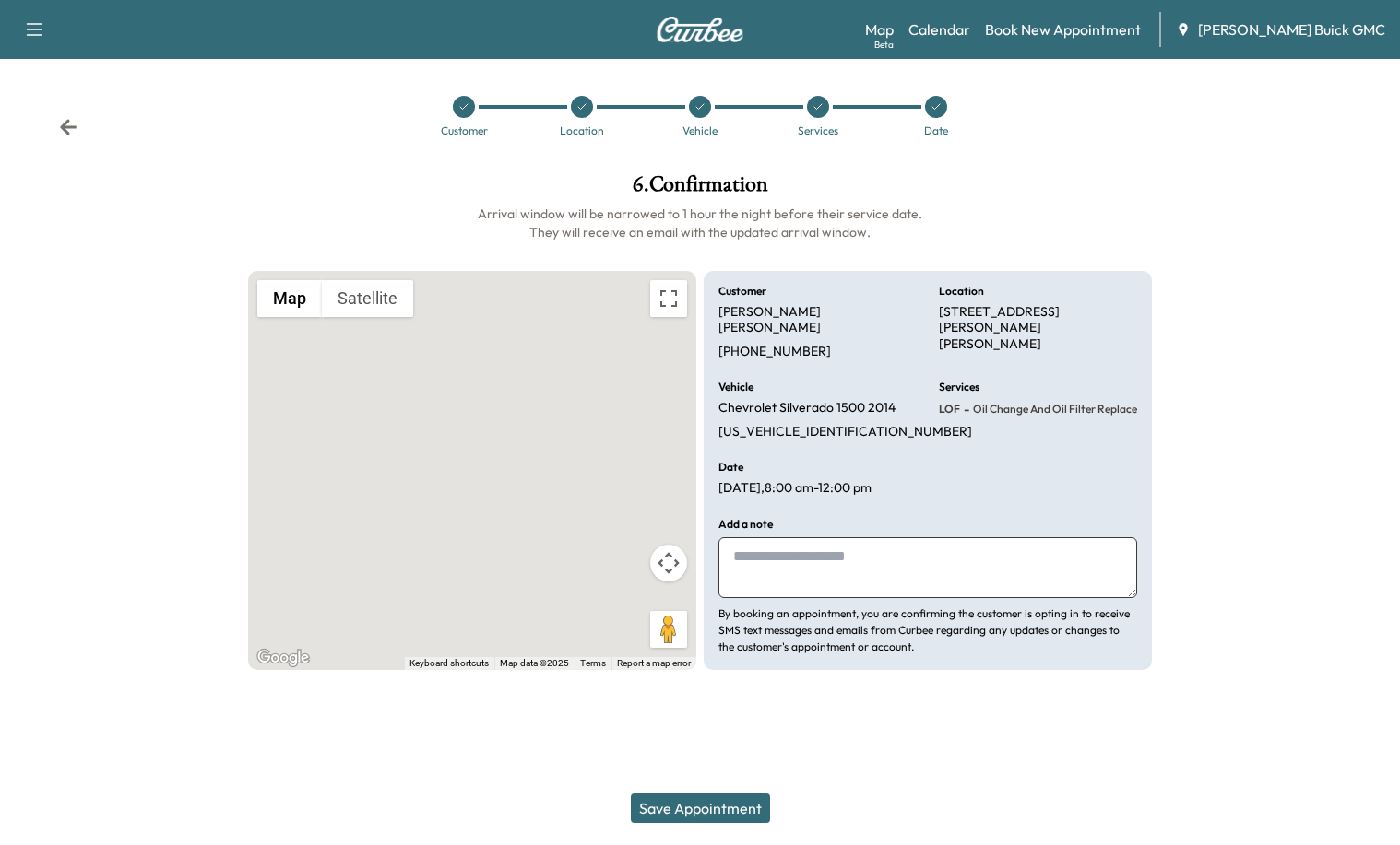
click at [798, 547] on textarea at bounding box center [928, 568] width 418 height 61
click at [663, 803] on button "Save Appointment" at bounding box center [700, 808] width 139 height 30
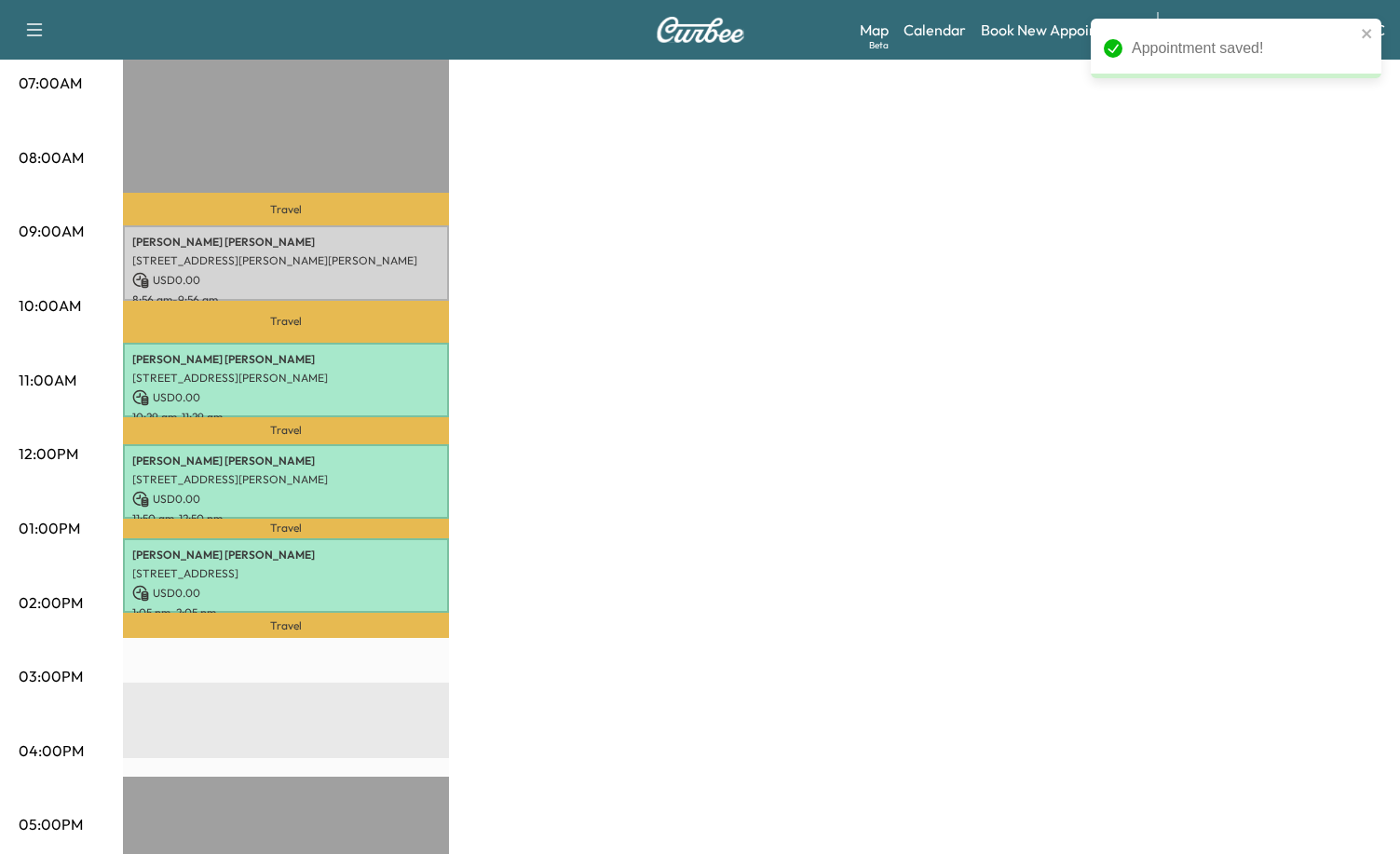
scroll to position [466, 0]
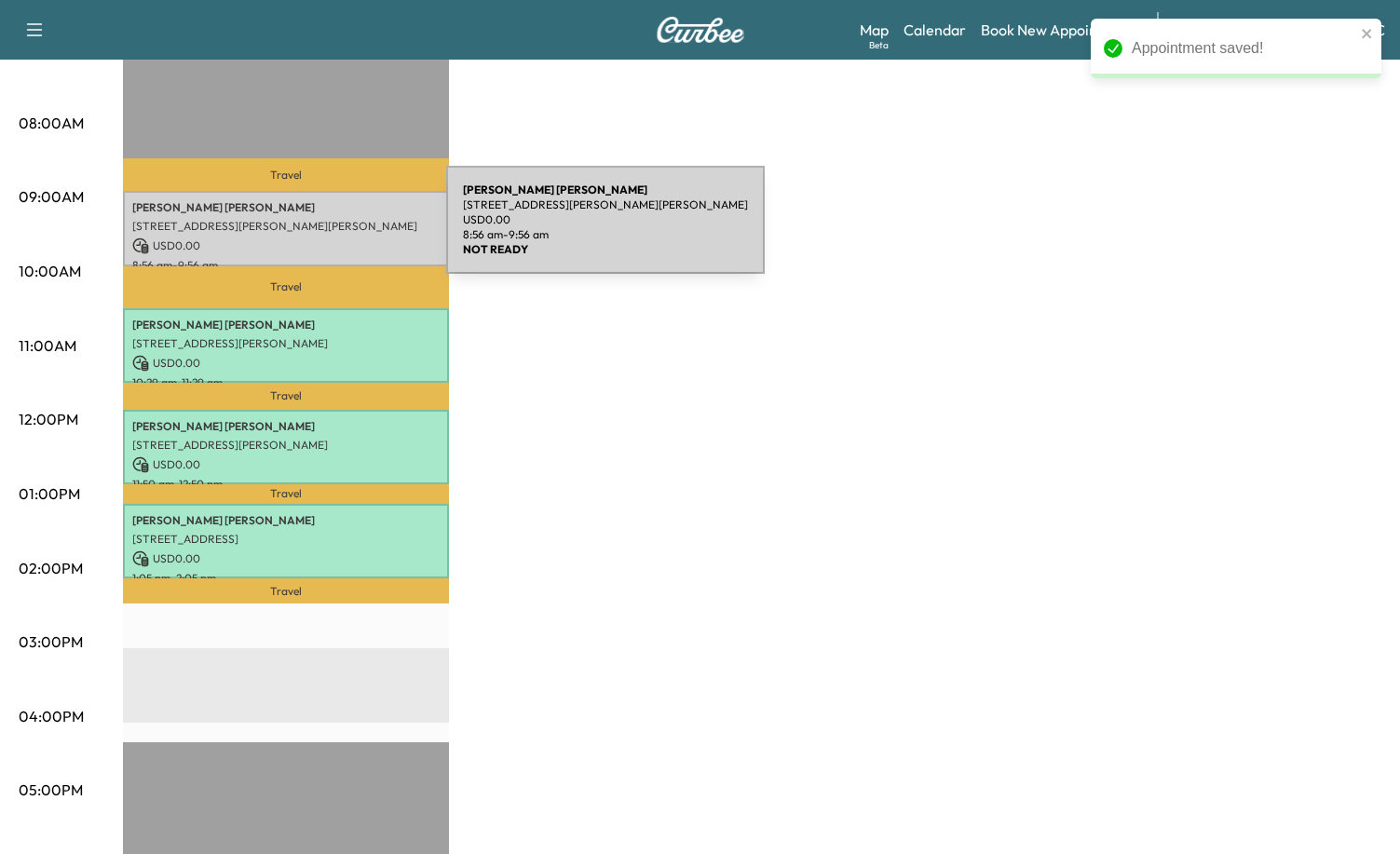
click at [303, 215] on div "[PERSON_NAME] [STREET_ADDRESS][PERSON_NAME][PERSON_NAME] USD 0.00 8:56 am - 9:5…" at bounding box center [286, 228] width 326 height 75
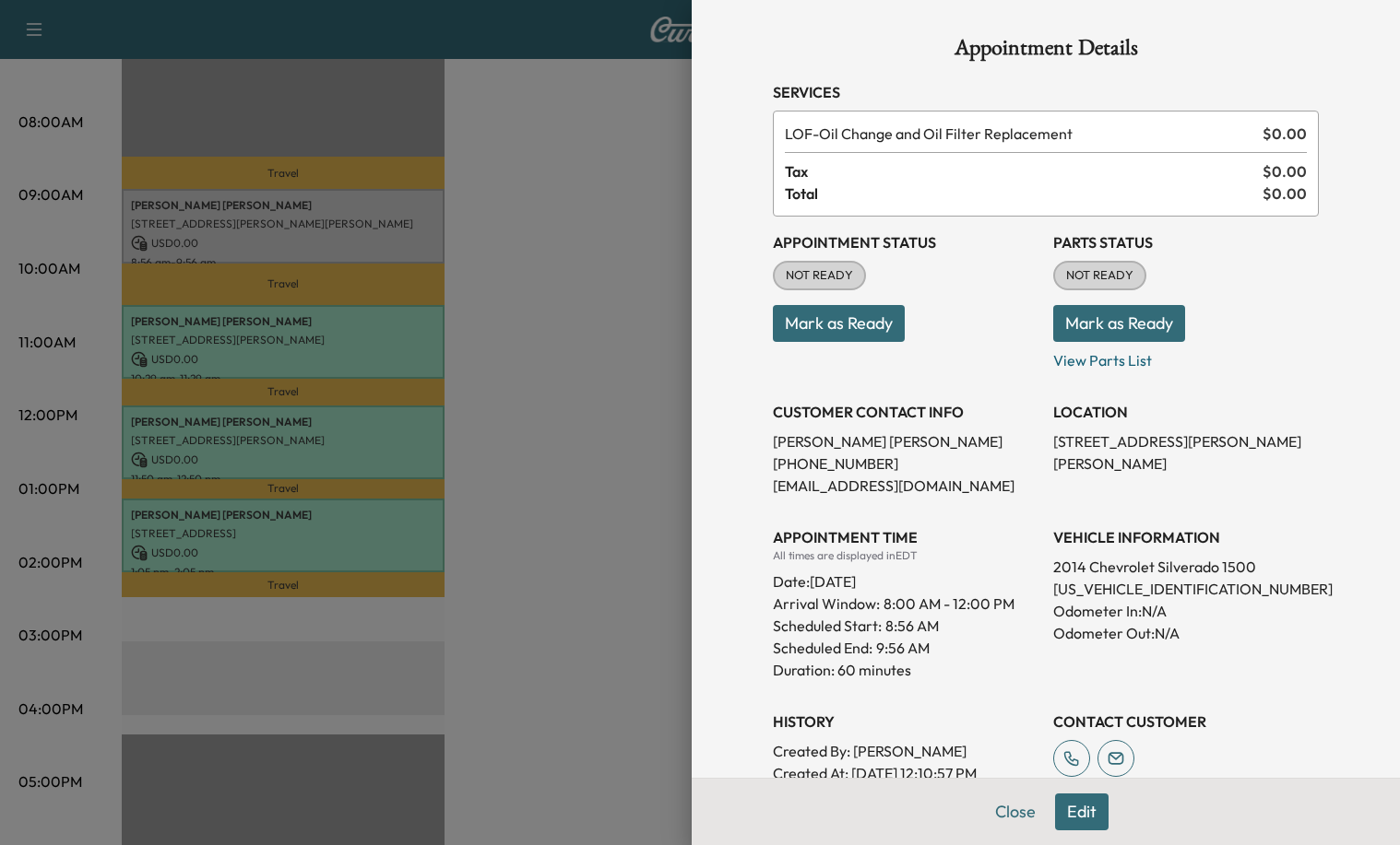
click at [882, 318] on button "Mark as Ready" at bounding box center [839, 324] width 132 height 37
click at [1116, 328] on button "Mark as Ready" at bounding box center [1119, 324] width 132 height 37
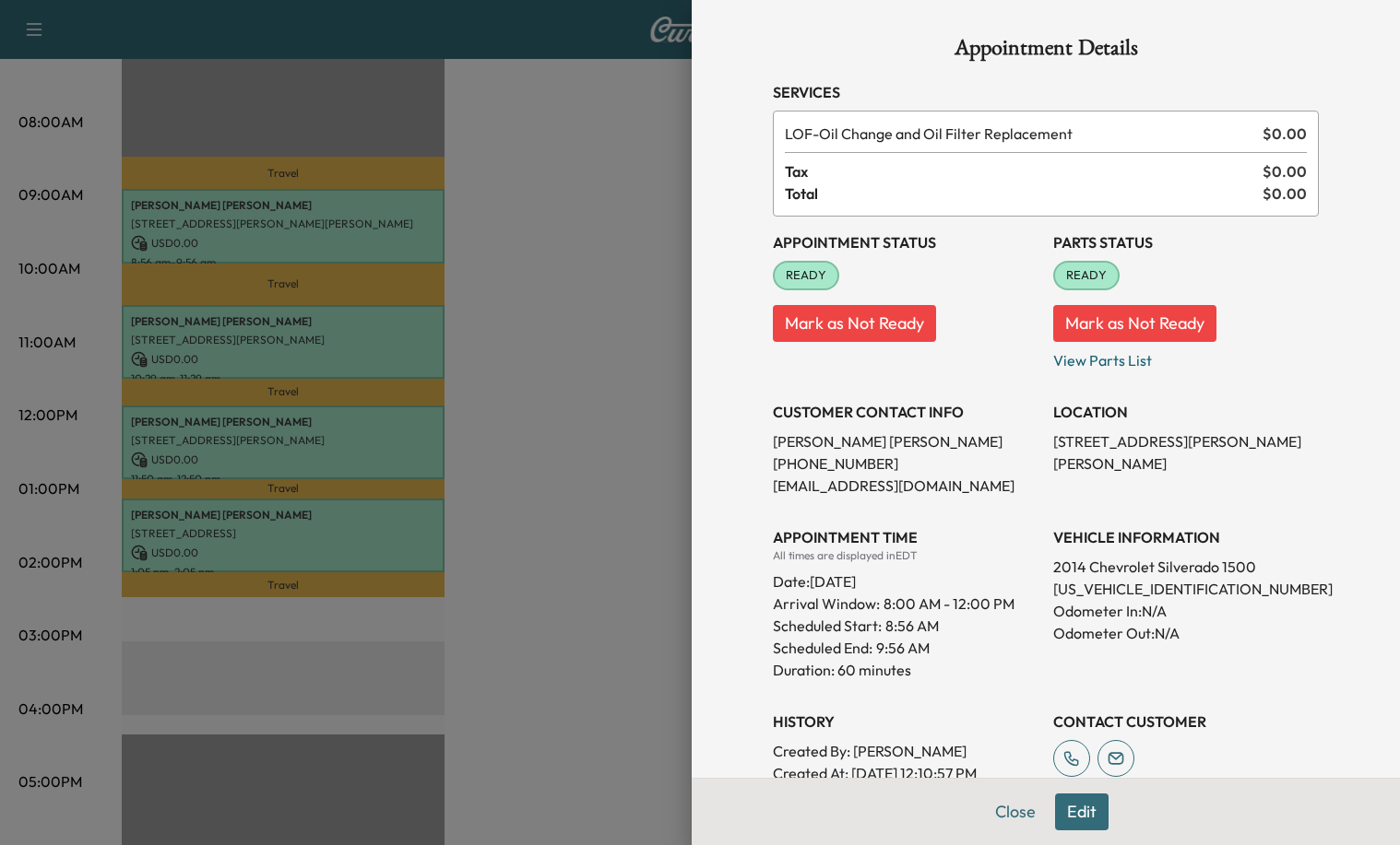
click at [583, 420] on div at bounding box center [700, 422] width 1400 height 845
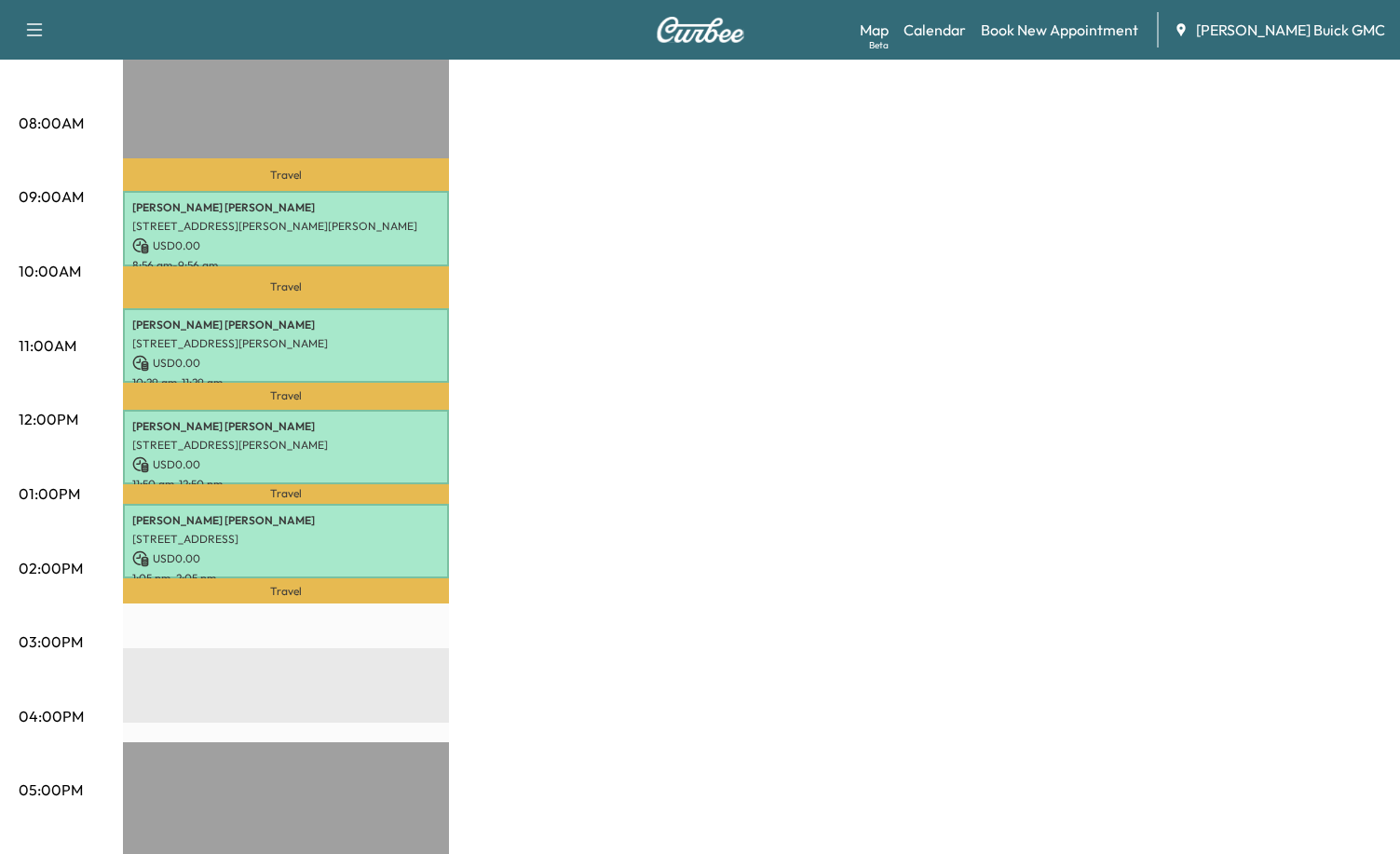
click at [758, 354] on div "Van Name 1 Revenue $ 0.00 Work Time 240 mins Transit Time 119 mins Travel [PERS…" at bounding box center [752, 476] width 1259 height 1398
